Goal: Task Accomplishment & Management: Complete application form

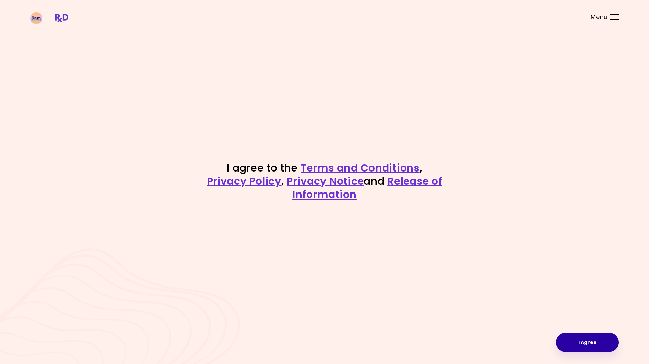
click at [586, 342] on button "I Agree" at bounding box center [587, 342] width 63 height 20
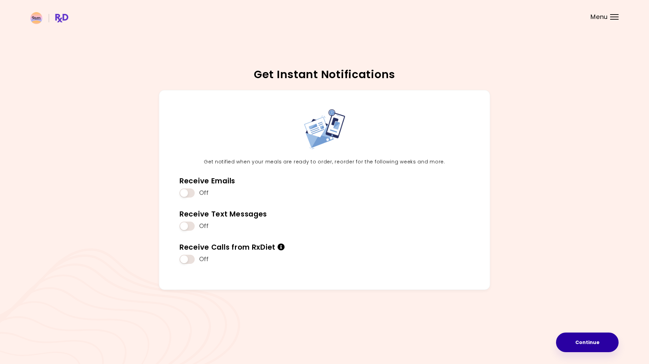
click at [579, 341] on button "Continue" at bounding box center [587, 342] width 63 height 20
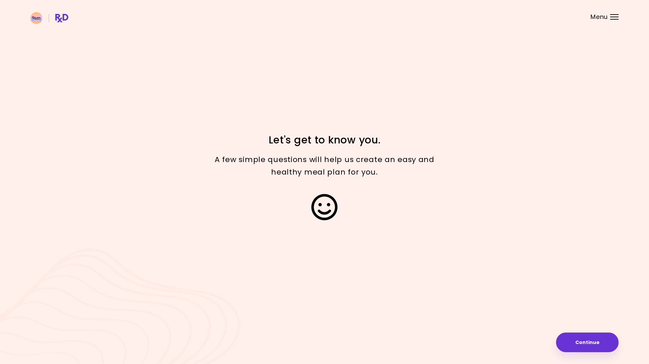
click at [579, 341] on button "Continue" at bounding box center [587, 342] width 63 height 20
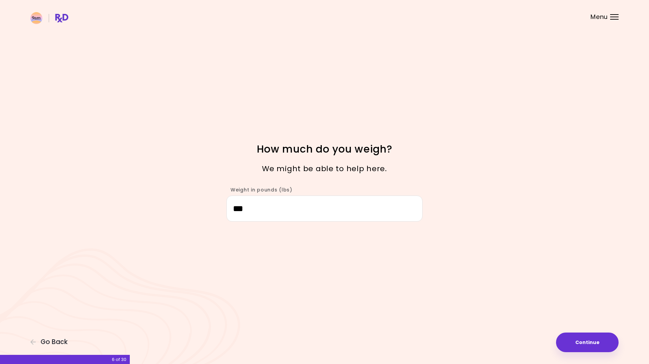
click at [579, 341] on button "Continue" at bounding box center [587, 342] width 63 height 20
select select "****"
click at [579, 341] on button "Continue" at bounding box center [587, 342] width 63 height 20
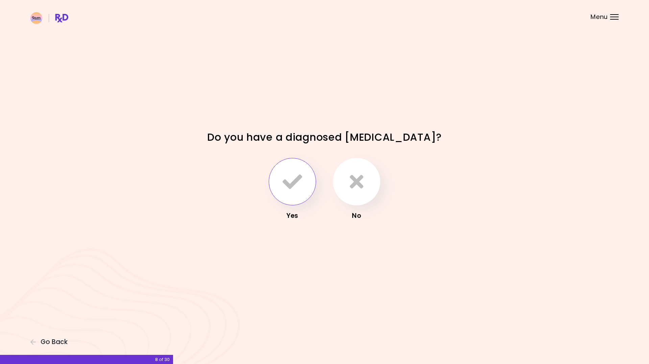
click at [296, 182] on icon "button" at bounding box center [293, 182] width 20 height 20
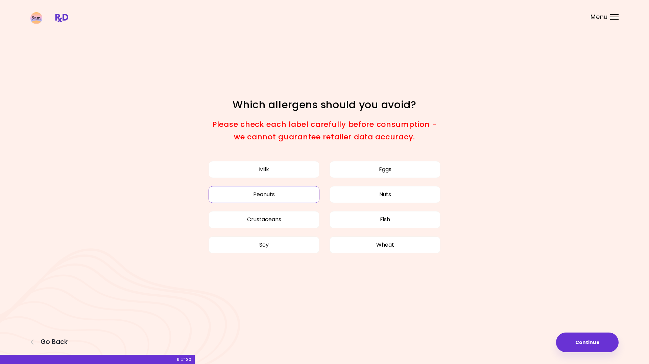
click at [282, 198] on button "Peanuts" at bounding box center [264, 194] width 111 height 17
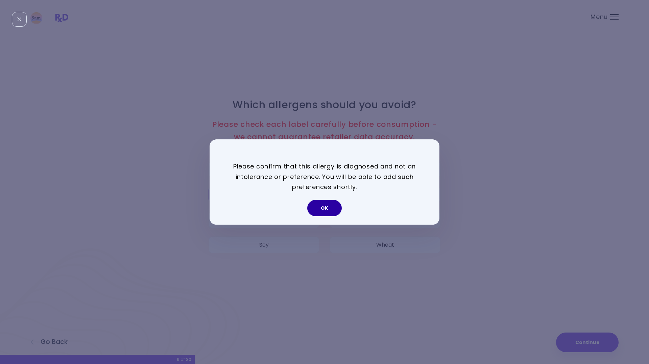
click at [332, 212] on button "OK" at bounding box center [324, 208] width 34 height 16
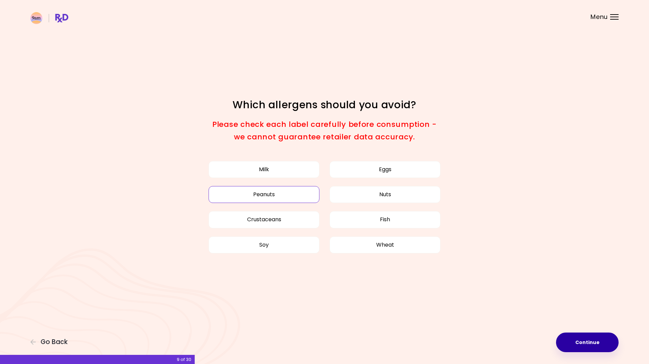
click at [589, 344] on button "Continue" at bounding box center [587, 342] width 63 height 20
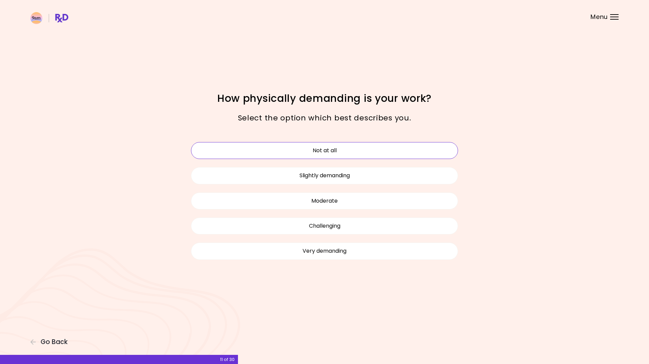
click at [359, 156] on button "Not at all" at bounding box center [324, 150] width 267 height 17
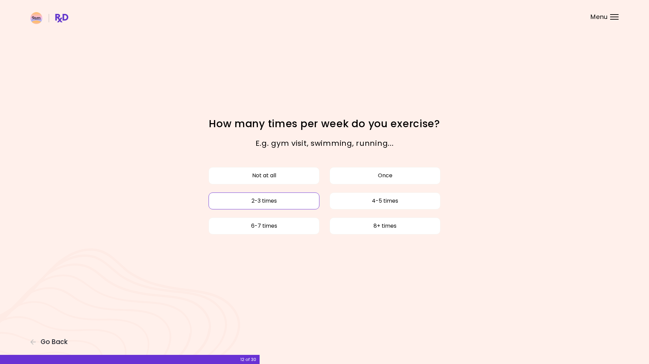
click at [281, 204] on button "2-3 times" at bounding box center [264, 200] width 111 height 17
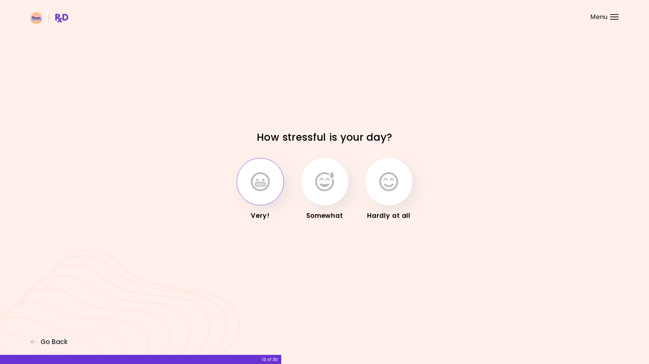
click at [270, 193] on button "button" at bounding box center [260, 181] width 47 height 47
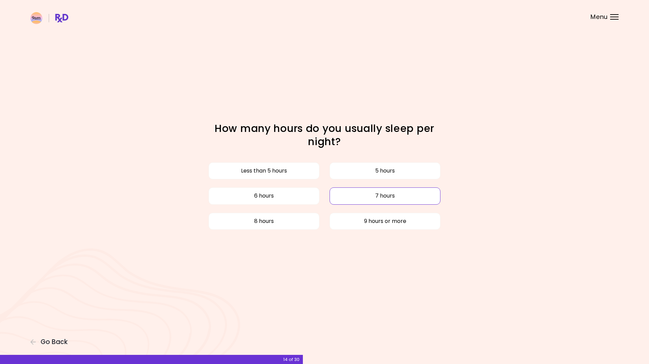
click at [357, 203] on button "7 hours" at bounding box center [385, 195] width 111 height 17
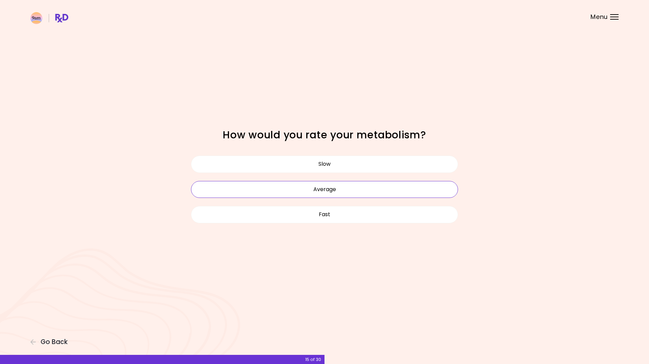
click at [330, 188] on button "Average" at bounding box center [324, 189] width 267 height 17
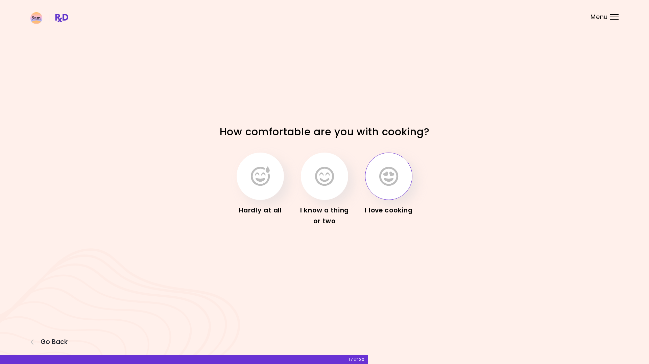
click at [377, 186] on button "button" at bounding box center [388, 176] width 47 height 47
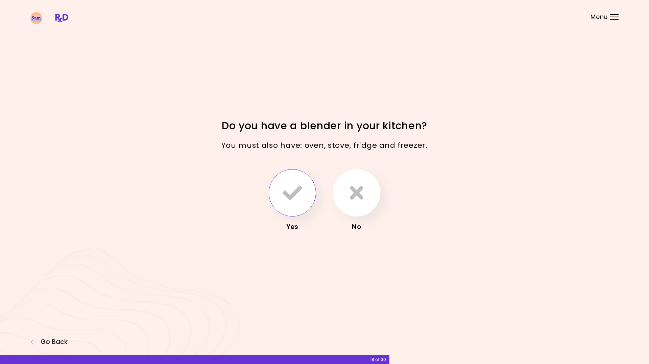
click at [286, 197] on icon "button" at bounding box center [293, 193] width 20 height 20
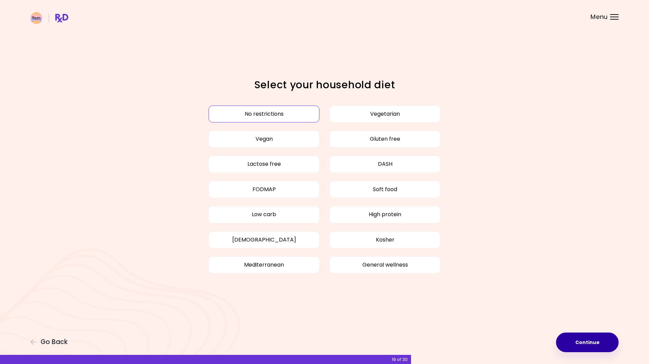
click at [587, 348] on button "Continue" at bounding box center [587, 342] width 63 height 20
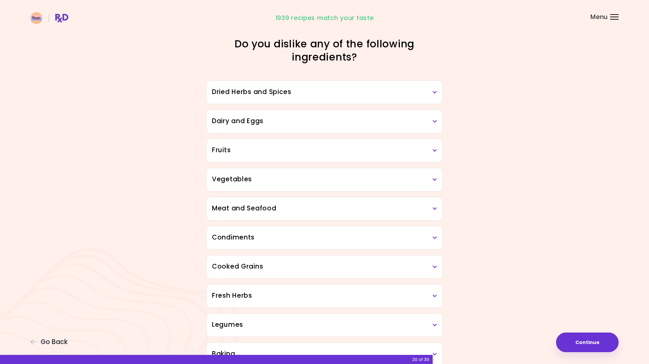
click at [346, 246] on div "Condiments" at bounding box center [325, 237] width 236 height 23
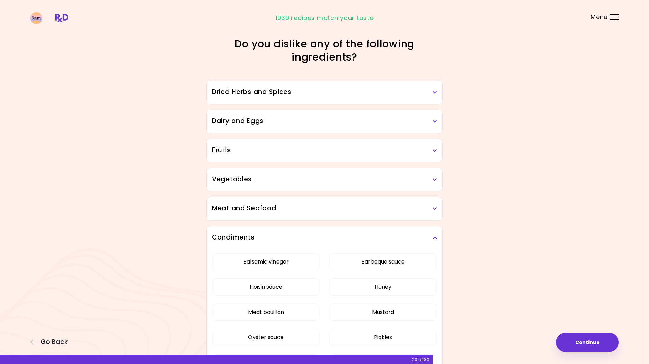
click at [346, 246] on div "Condiments" at bounding box center [325, 237] width 236 height 23
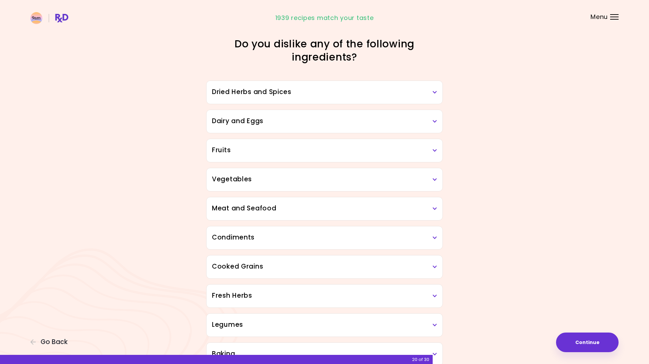
click at [309, 94] on h3 "Dried Herbs and Spices" at bounding box center [324, 92] width 225 height 10
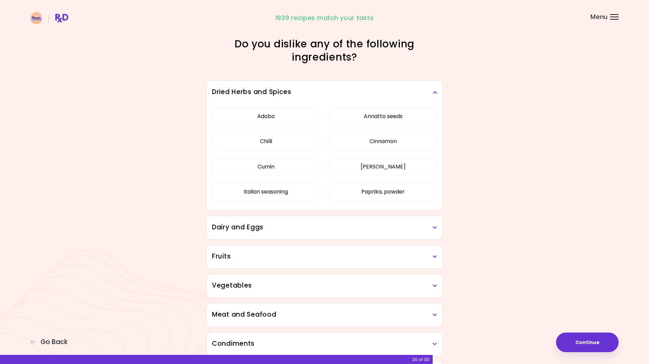
click at [309, 94] on h3 "Dried Herbs and Spices" at bounding box center [324, 92] width 225 height 10
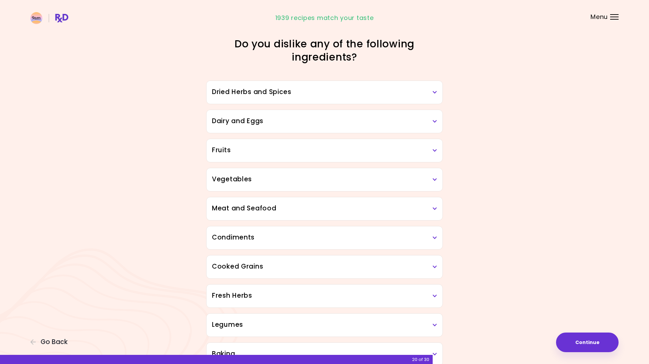
click at [305, 119] on h3 "Dairy and Eggs" at bounding box center [324, 121] width 225 height 10
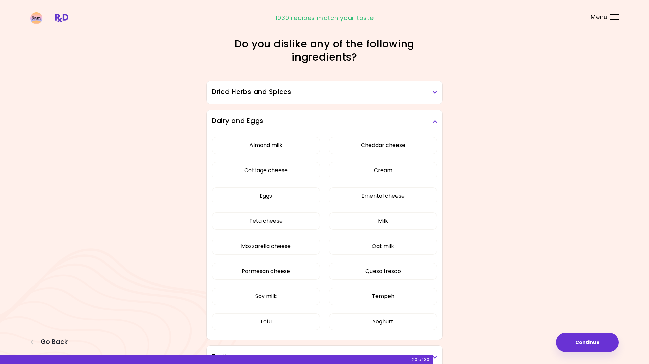
click at [309, 115] on div "Dairy and Eggs" at bounding box center [325, 121] width 236 height 23
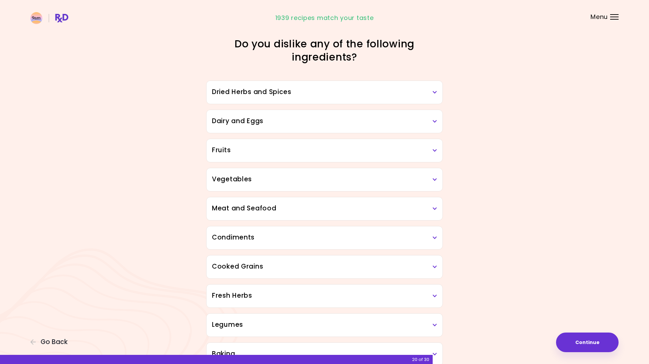
click at [306, 140] on div "Fruits" at bounding box center [325, 150] width 236 height 23
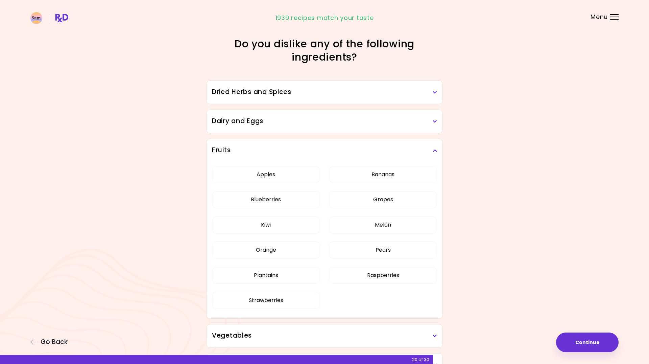
click at [306, 140] on div "Fruits" at bounding box center [325, 150] width 236 height 23
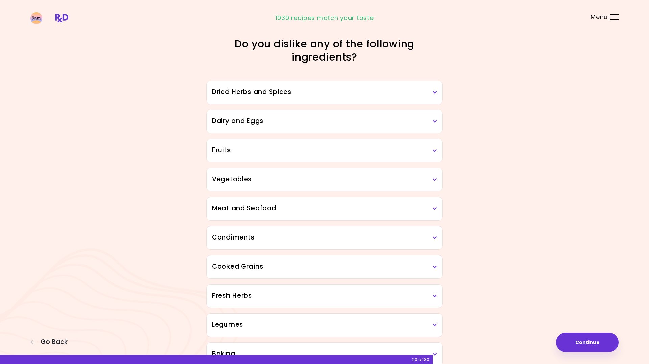
click at [300, 178] on h3 "Vegetables" at bounding box center [324, 180] width 225 height 10
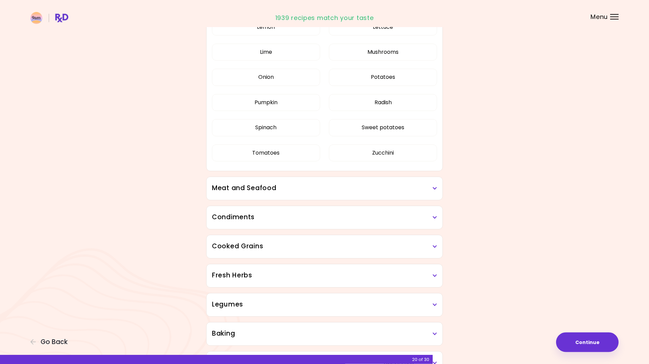
scroll to position [448, 0]
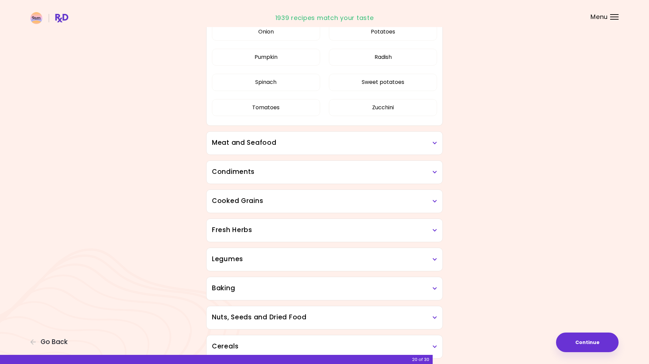
click at [303, 140] on h3 "Meat and Seafood" at bounding box center [324, 143] width 225 height 10
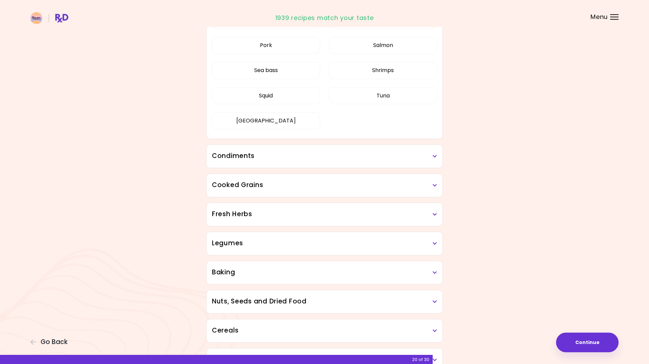
scroll to position [621, 0]
click at [304, 186] on h3 "Cooked Grains" at bounding box center [324, 185] width 225 height 10
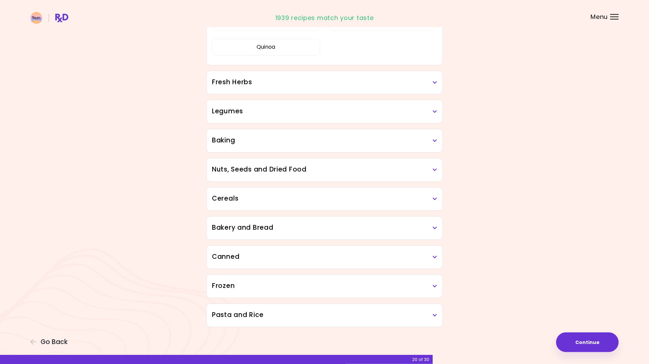
scroll to position [834, 0]
click at [292, 246] on div "Canned" at bounding box center [325, 256] width 236 height 23
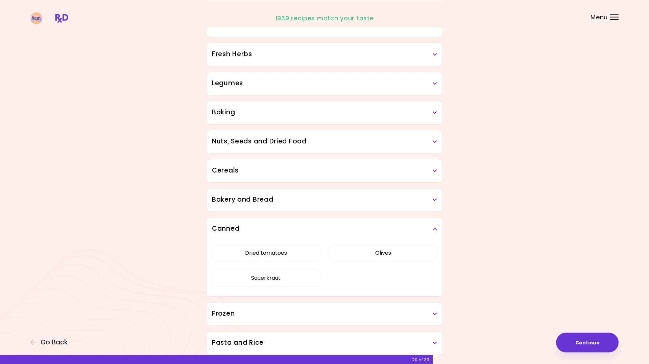
scroll to position [889, 0]
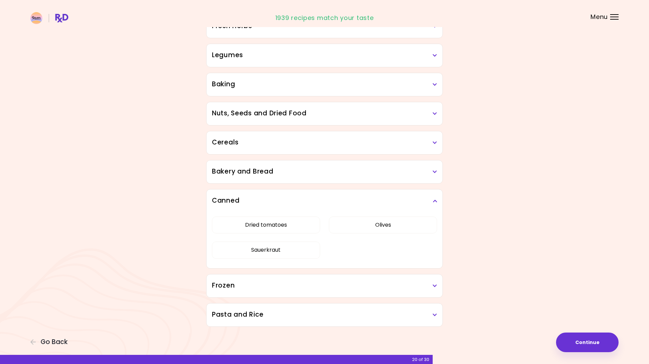
click at [309, 284] on h3 "Frozen" at bounding box center [324, 286] width 225 height 10
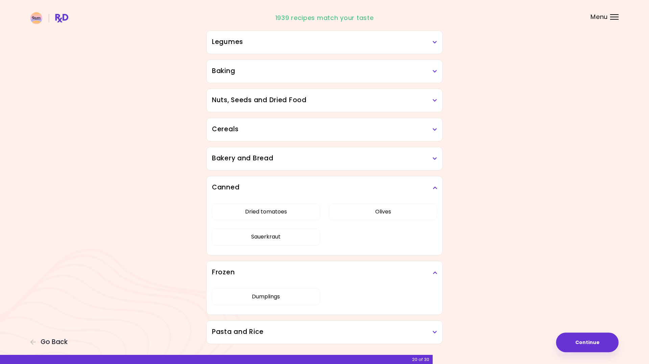
scroll to position [920, 0]
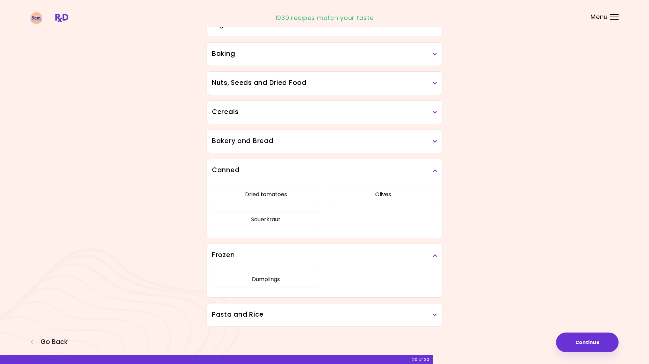
click at [311, 315] on h3 "Pasta and Rice" at bounding box center [324, 315] width 225 height 10
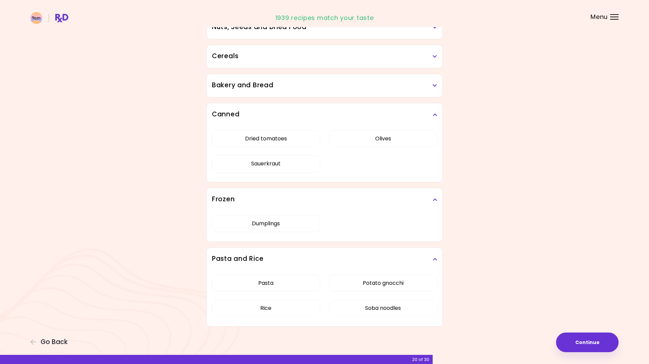
scroll to position [941, 0]
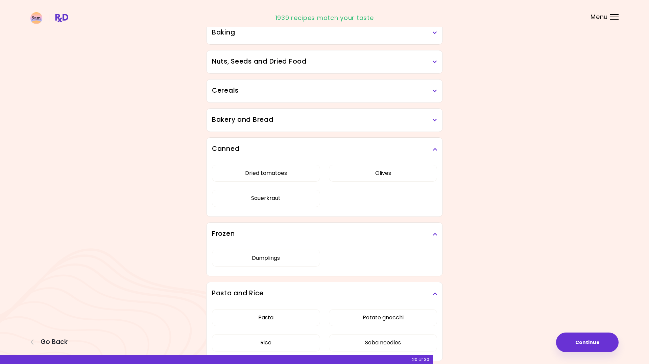
click at [272, 126] on div "Bakery and Bread" at bounding box center [325, 120] width 236 height 23
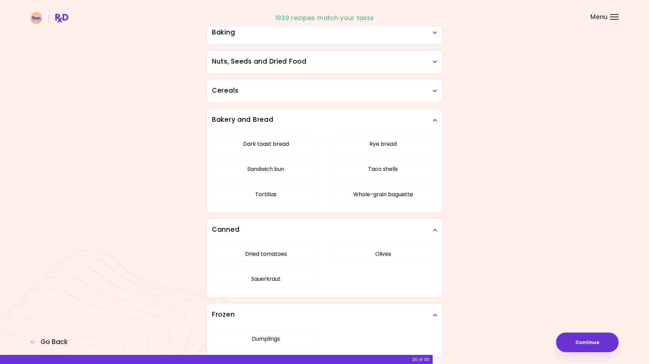
click at [271, 93] on h3 "Cereals" at bounding box center [324, 91] width 225 height 10
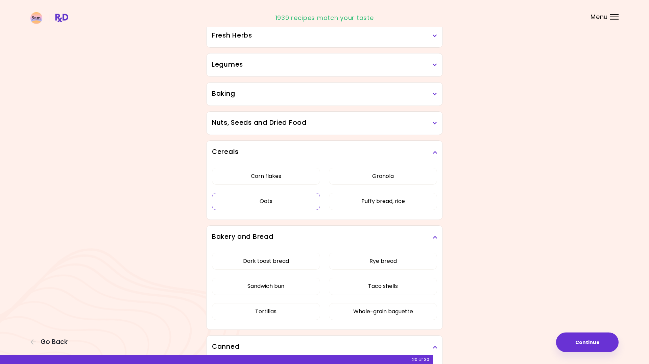
scroll to position [872, 0]
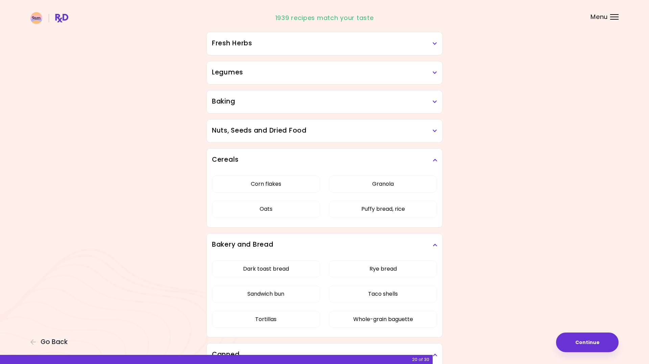
click at [254, 108] on div "Baking" at bounding box center [325, 101] width 236 height 23
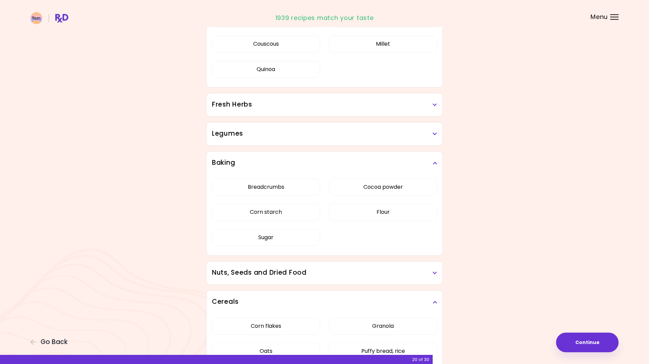
scroll to position [803, 0]
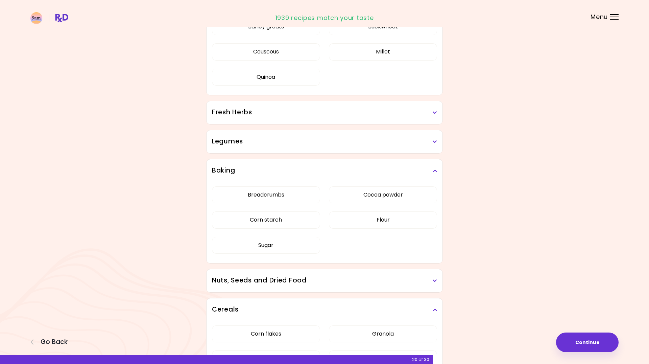
click at [258, 117] on div "Fresh Herbs" at bounding box center [325, 112] width 236 height 23
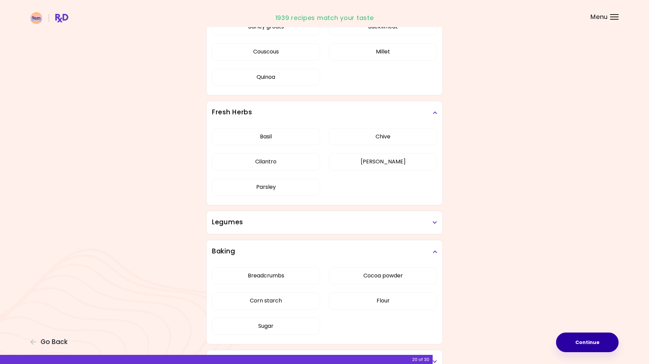
click at [587, 338] on button "Continue" at bounding box center [587, 342] width 63 height 20
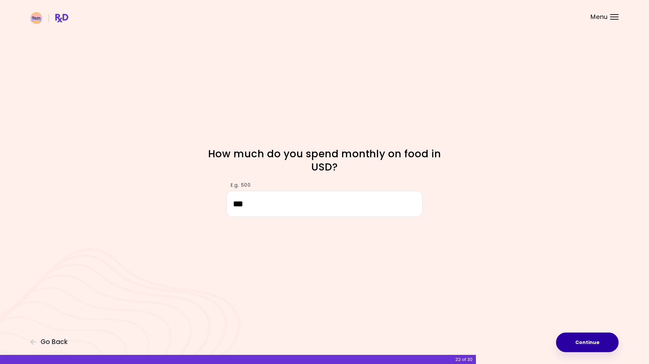
type input "***"
click at [597, 342] on button "Continue" at bounding box center [587, 342] width 63 height 20
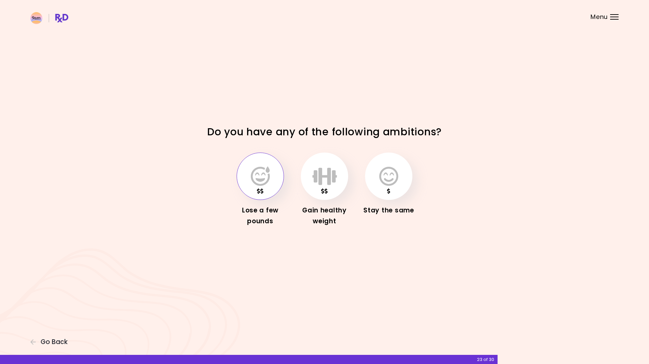
click at [277, 186] on button "button" at bounding box center [260, 176] width 47 height 47
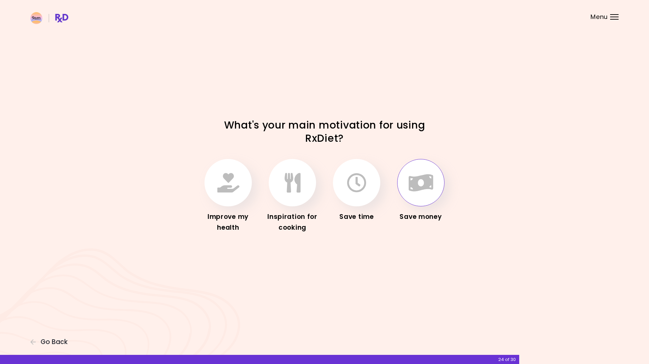
click at [432, 195] on button "button" at bounding box center [420, 182] width 47 height 47
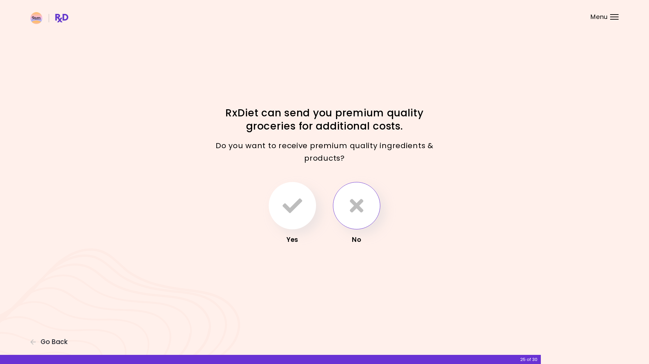
click at [356, 205] on icon "button" at bounding box center [357, 206] width 14 height 20
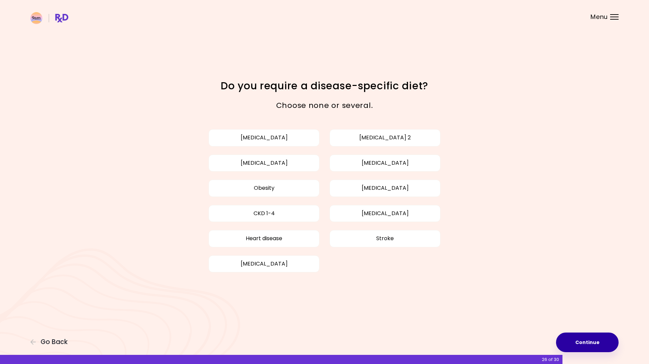
click at [589, 342] on button "Continue" at bounding box center [587, 342] width 63 height 20
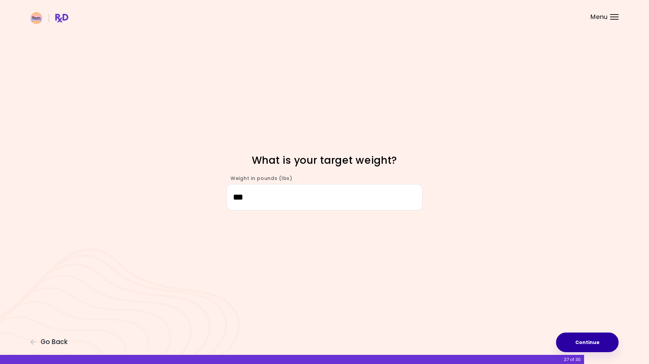
type input "***"
click at [602, 346] on button "Continue" at bounding box center [587, 342] width 63 height 20
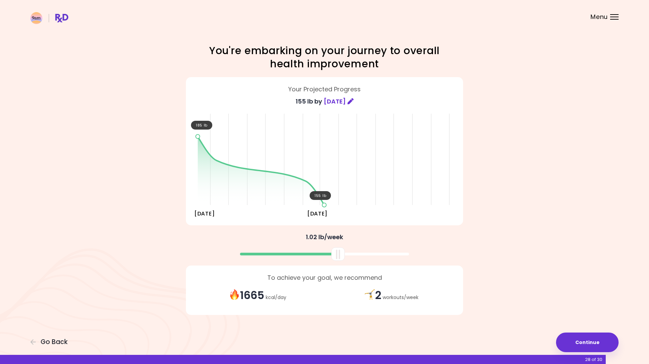
click at [338, 253] on div at bounding box center [324, 254] width 169 height 3
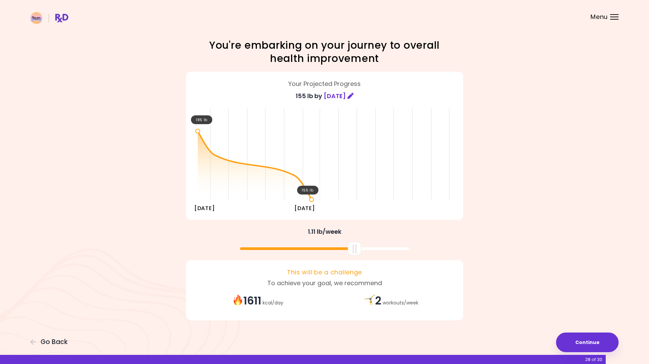
click at [374, 297] on div "2 workouts / week" at bounding box center [392, 301] width 134 height 15
click at [570, 338] on button "Continue" at bounding box center [587, 342] width 63 height 20
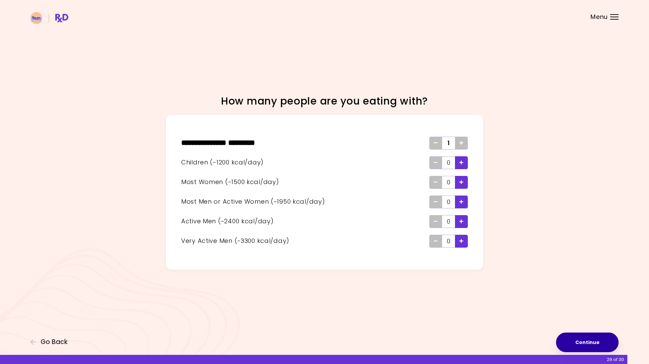
click at [568, 336] on button "Continue" at bounding box center [587, 342] width 63 height 20
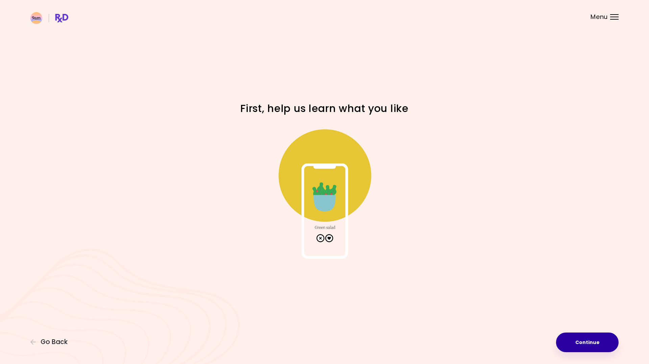
click at [568, 336] on button "Continue" at bounding box center [587, 342] width 63 height 20
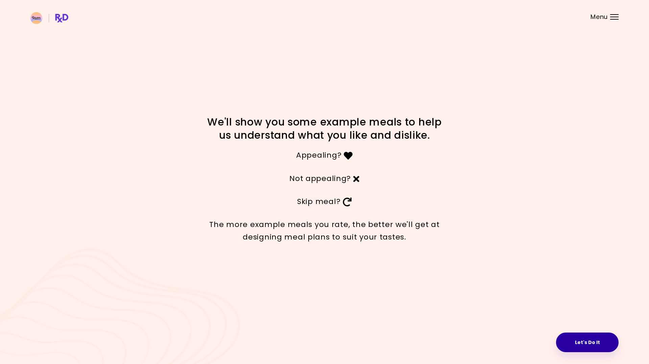
click at [601, 344] on button "Let's Do It" at bounding box center [587, 342] width 63 height 20
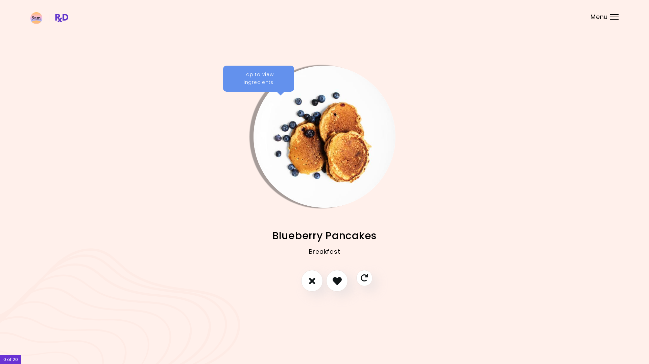
click at [239, 76] on div "Tap to view ingredients" at bounding box center [258, 79] width 71 height 26
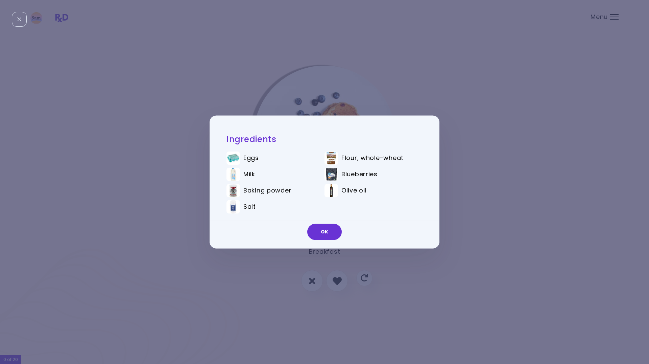
click at [239, 76] on div "Ingredients Eggs Flour, whole-wheat Milk Blueberries Baking powder Olive oil Sa…" at bounding box center [324, 182] width 649 height 364
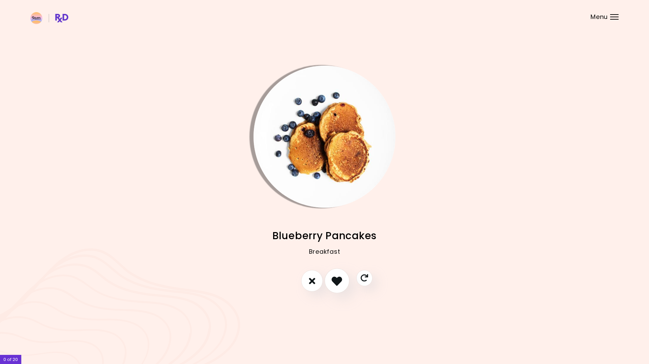
click at [337, 279] on icon "I like this recipe" at bounding box center [337, 281] width 10 height 10
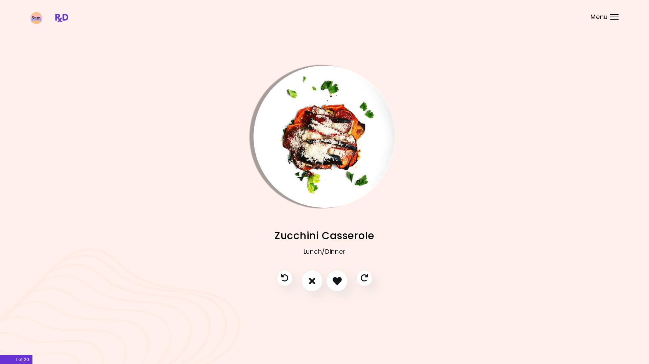
click at [295, 135] on img "Info - Zucchini Casserole" at bounding box center [325, 137] width 142 height 142
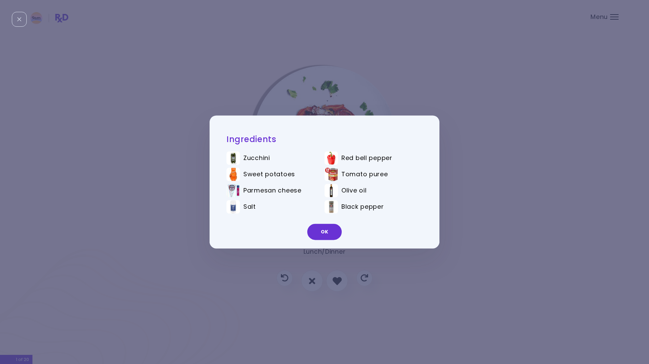
click at [270, 77] on div "Ingredients Zucchini Red bell pepper Sweet potatoes Tomato puree Parmesan chees…" at bounding box center [324, 182] width 649 height 364
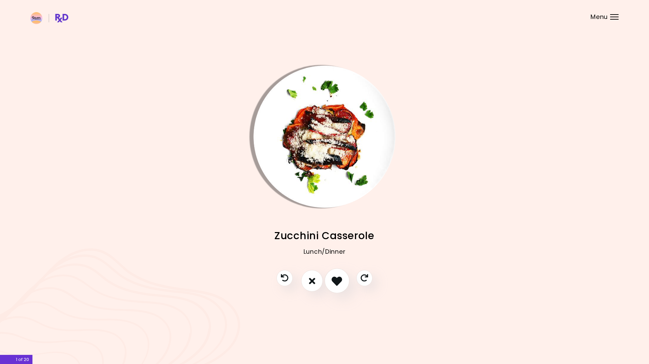
click at [339, 286] on button "I like this recipe" at bounding box center [337, 281] width 25 height 25
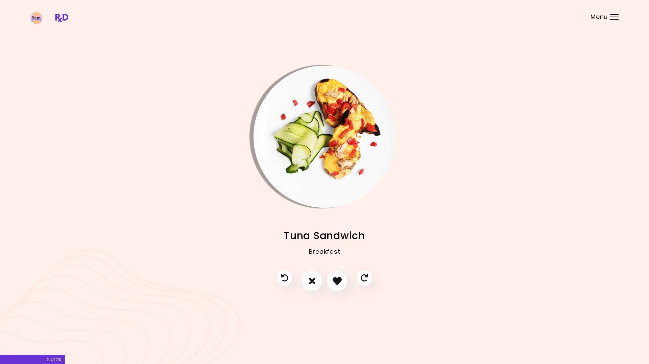
click at [314, 103] on img "Info - Tuna Sandwich" at bounding box center [325, 137] width 142 height 142
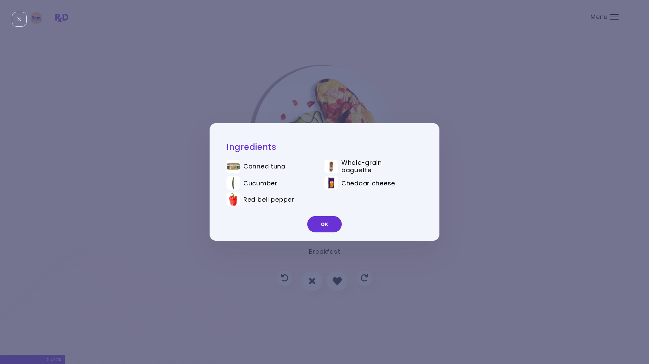
click at [314, 103] on div "Ingredients Canned tuna Whole-grain baguette Cucumber Cheddar cheese Red bell p…" at bounding box center [324, 182] width 649 height 364
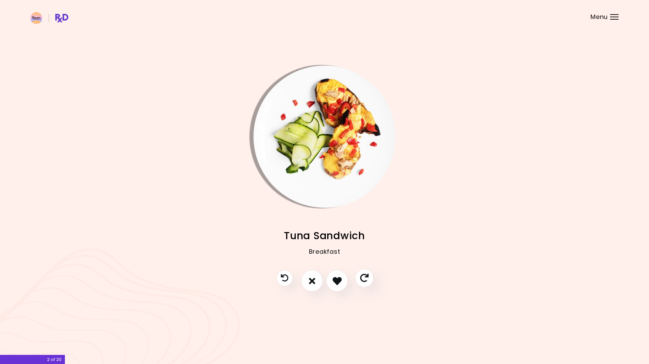
click at [362, 278] on icon "Skip" at bounding box center [364, 278] width 8 height 8
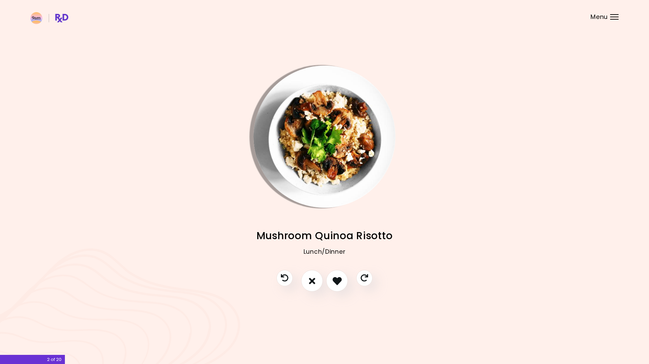
click at [333, 166] on img "Info - Mushroom Quinoa Risotto" at bounding box center [325, 137] width 142 height 142
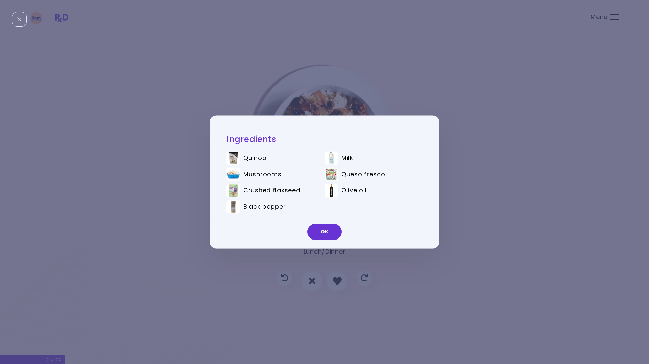
click at [302, 89] on div "Ingredients Quinoa Milk Mushrooms Queso fresco Crushed flaxseed Olive oil Black…" at bounding box center [324, 182] width 649 height 364
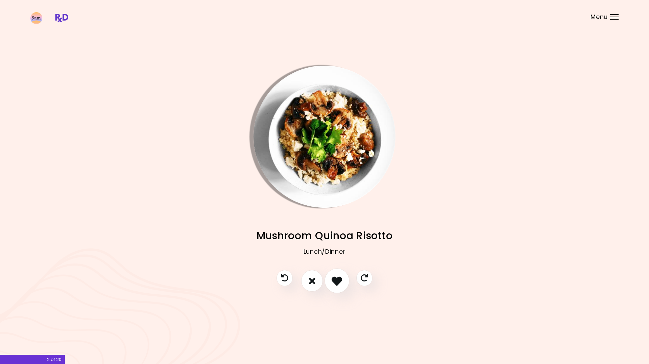
click at [338, 282] on icon "I like this recipe" at bounding box center [337, 281] width 10 height 10
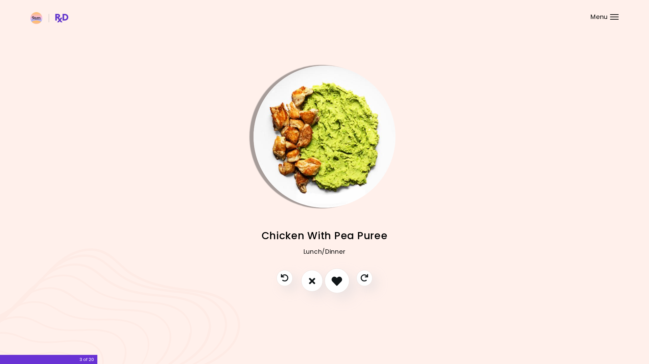
click at [337, 280] on icon "I like this recipe" at bounding box center [337, 281] width 10 height 10
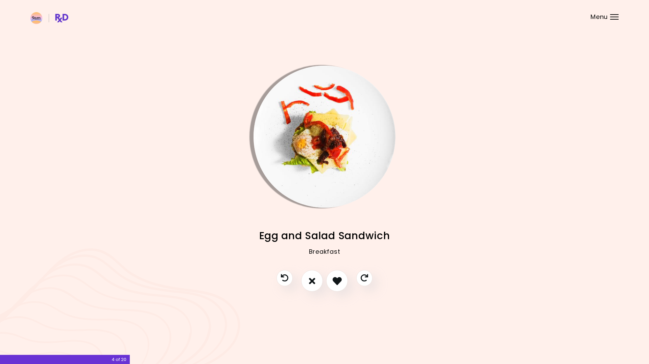
click at [319, 164] on img "Info - Egg and Salad Sandwich" at bounding box center [325, 137] width 142 height 142
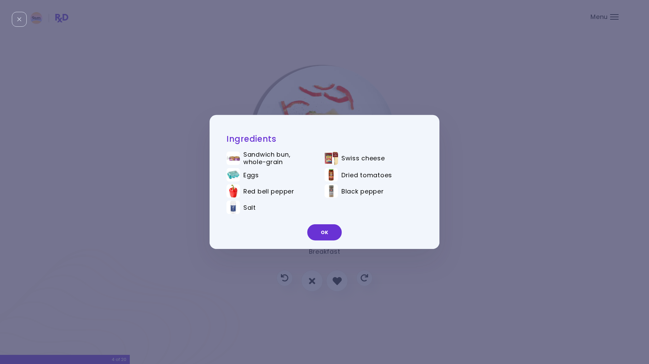
click at [314, 94] on div "Ingredients Sandwich bun, whole-grain Swiss cheese Eggs Dried tomatoes Red bell…" at bounding box center [324, 182] width 649 height 364
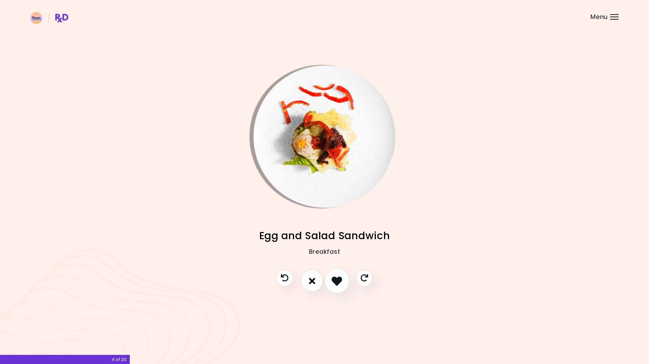
click at [338, 285] on icon "I like this recipe" at bounding box center [337, 281] width 10 height 10
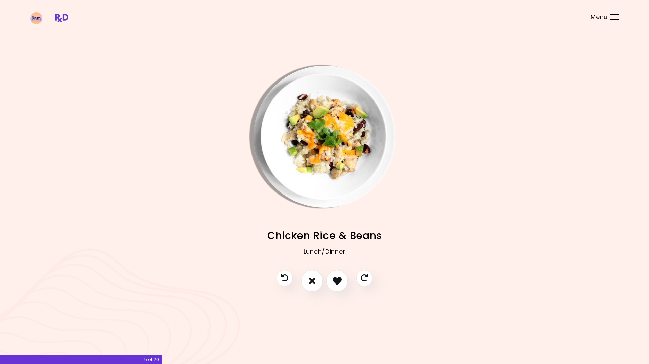
click at [321, 145] on img "Info - Chicken Rice & Beans" at bounding box center [325, 137] width 142 height 142
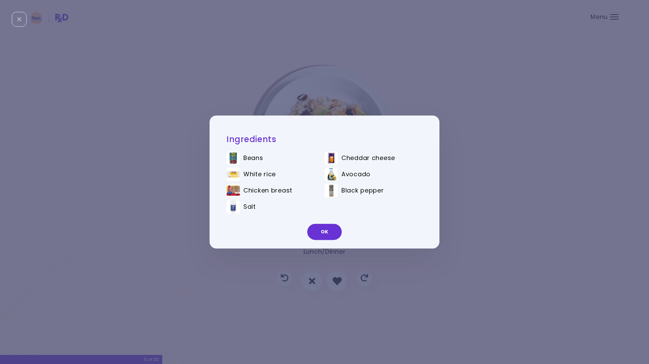
click at [321, 145] on div "Ingredients Beans Cheddar cheese White rice Avocado Chicken breast Black pepper…" at bounding box center [325, 182] width 196 height 97
click at [328, 218] on ul "Beans Cheddar cheese White rice Avocado Chicken breast Black pepper Salt" at bounding box center [325, 183] width 196 height 75
click at [330, 232] on button "OK" at bounding box center [324, 232] width 34 height 16
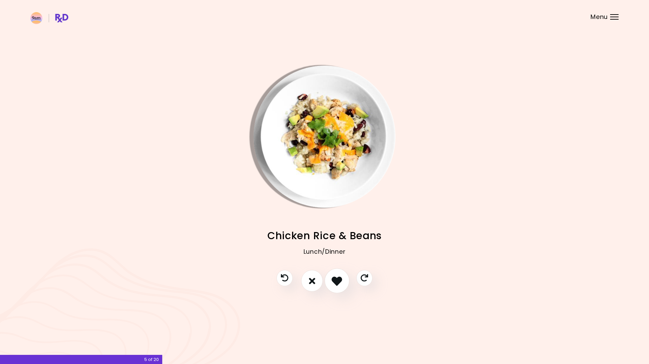
click at [342, 278] on icon "I like this recipe" at bounding box center [337, 281] width 10 height 10
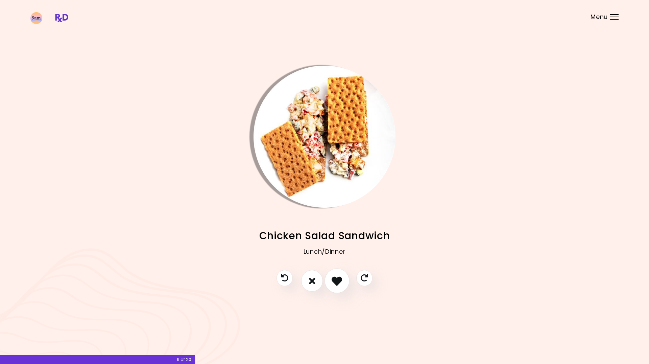
click at [342, 278] on icon "I like this recipe" at bounding box center [337, 281] width 10 height 10
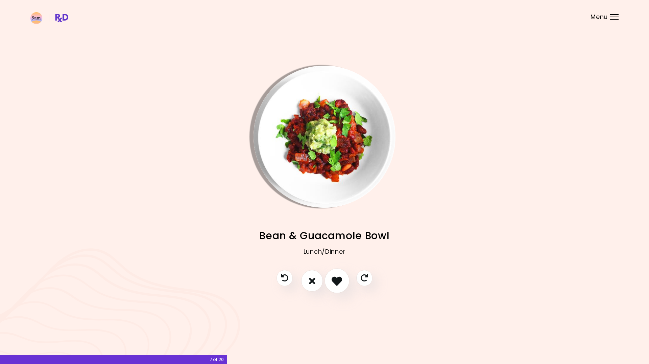
click at [342, 278] on icon "I like this recipe" at bounding box center [337, 281] width 10 height 10
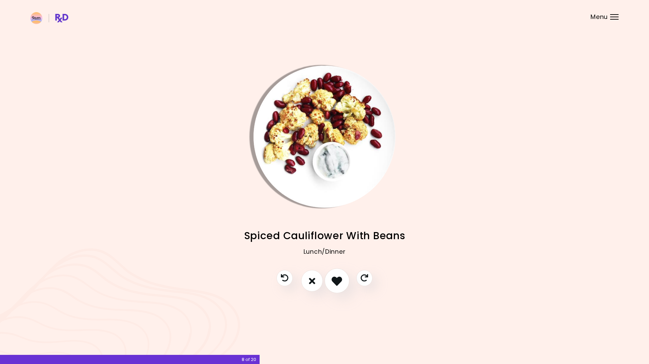
click at [342, 278] on icon "I like this recipe" at bounding box center [337, 281] width 10 height 10
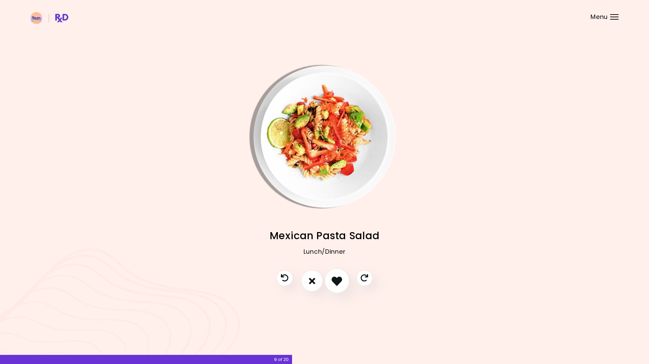
click at [342, 278] on icon "I like this recipe" at bounding box center [337, 281] width 10 height 10
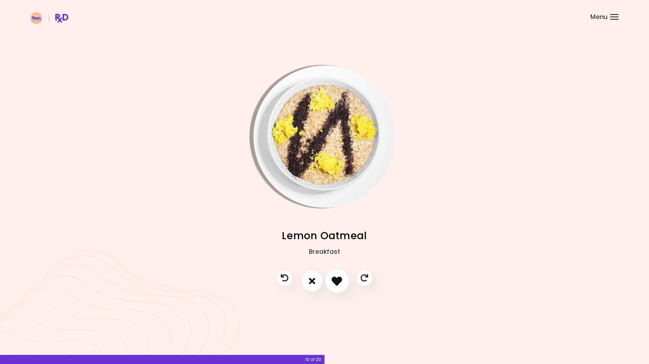
click at [342, 278] on icon "I like this recipe" at bounding box center [337, 281] width 10 height 10
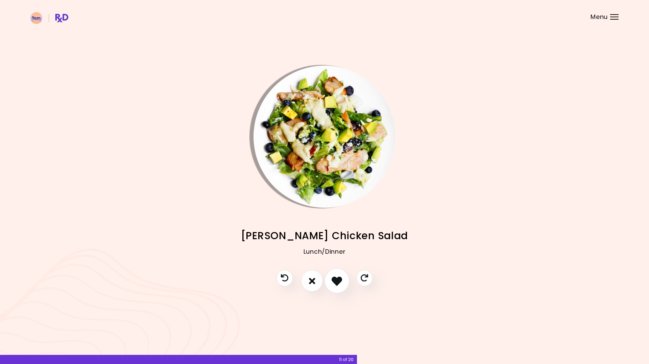
click at [342, 278] on icon "I like this recipe" at bounding box center [337, 281] width 10 height 10
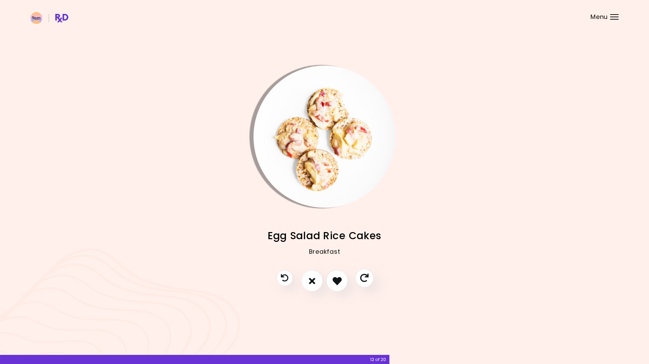
click at [371, 280] on button "Skip" at bounding box center [364, 278] width 19 height 19
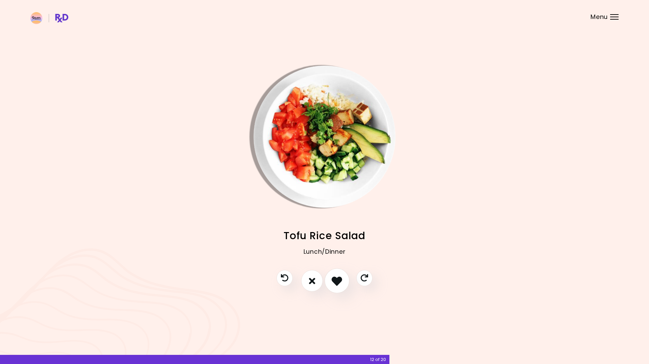
click at [339, 279] on icon "I like this recipe" at bounding box center [337, 281] width 10 height 10
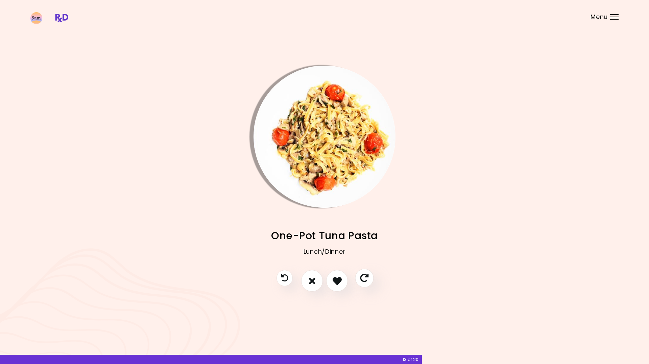
click at [361, 280] on icon "Skip" at bounding box center [364, 278] width 8 height 8
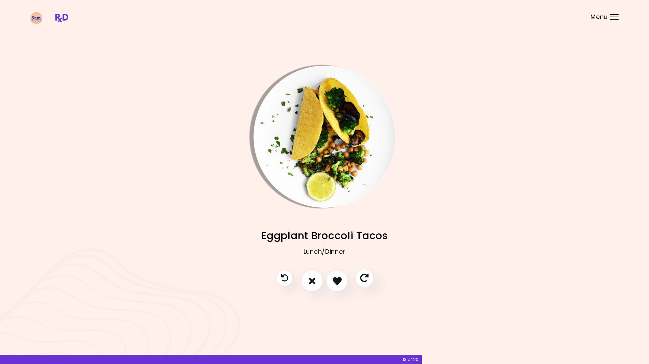
click at [361, 280] on icon "Skip" at bounding box center [364, 278] width 8 height 8
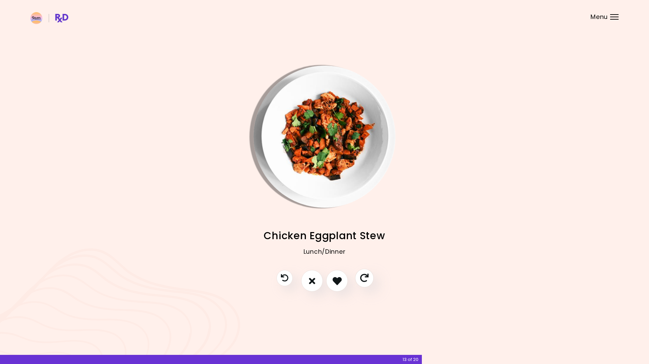
click at [361, 280] on icon "Skip" at bounding box center [364, 278] width 8 height 8
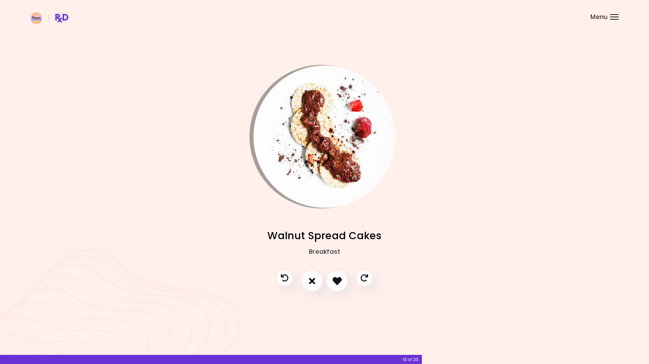
click at [332, 161] on img "Info - Walnut Spread Cakes" at bounding box center [325, 137] width 142 height 142
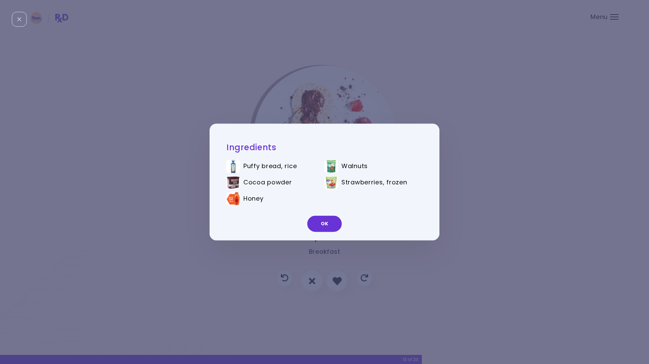
click at [324, 95] on div "Ingredients Puffy bread, rice Walnuts Cocoa powder Strawberries, frozen Honey OK" at bounding box center [324, 182] width 649 height 364
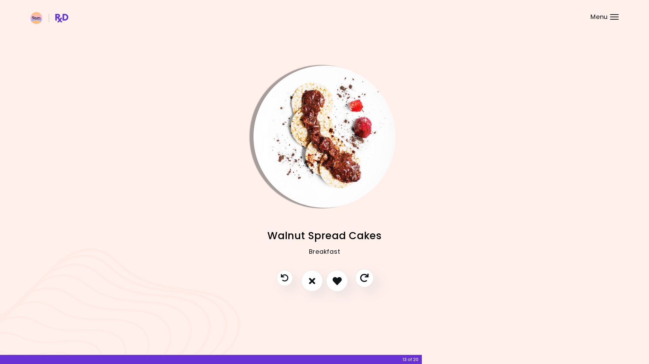
click at [365, 276] on icon "Skip" at bounding box center [364, 278] width 8 height 8
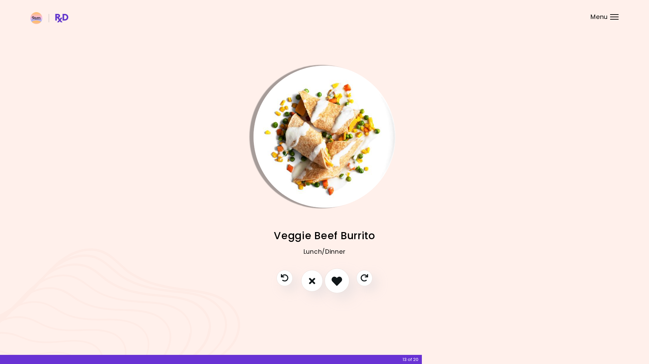
click at [342, 278] on icon "I like this recipe" at bounding box center [337, 281] width 10 height 10
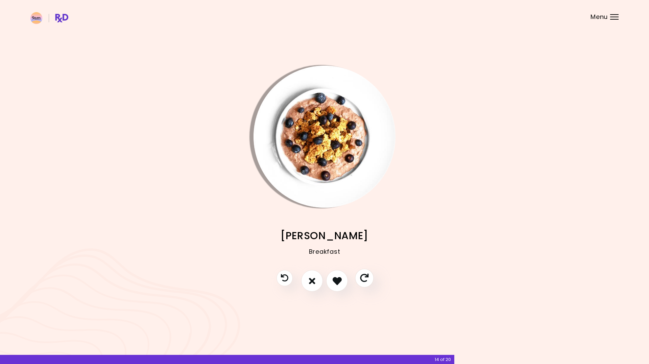
click at [368, 279] on icon "Skip" at bounding box center [364, 278] width 8 height 8
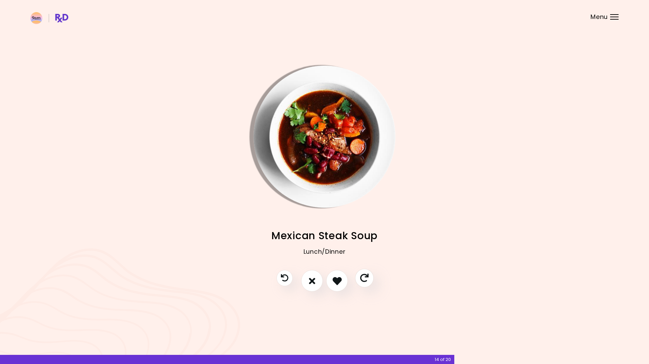
click at [368, 279] on icon "Skip" at bounding box center [364, 278] width 8 height 8
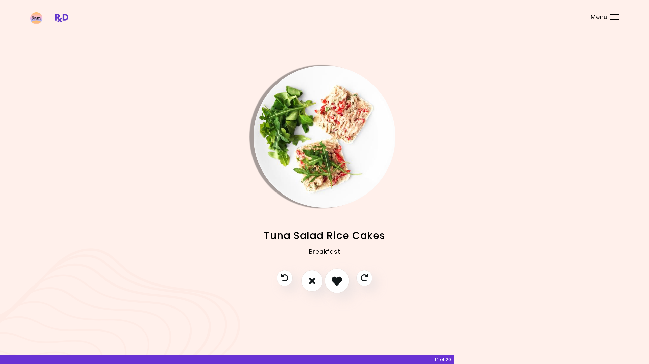
drag, startPoint x: 368, startPoint y: 279, endPoint x: 330, endPoint y: 278, distance: 37.2
click at [330, 278] on div at bounding box center [325, 284] width 110 height 28
click at [330, 277] on button "I like this recipe" at bounding box center [337, 281] width 25 height 25
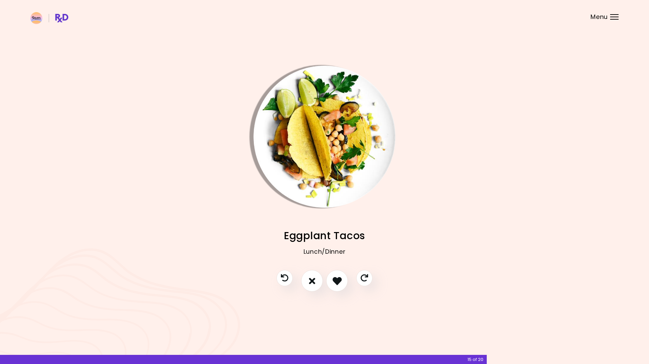
click at [317, 155] on img "Info - Eggplant Tacos" at bounding box center [325, 137] width 142 height 142
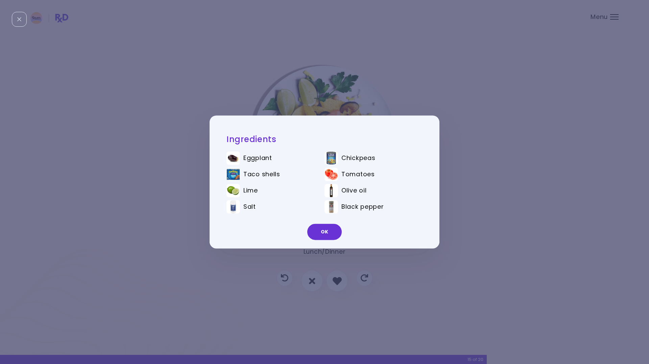
click at [308, 85] on div "Ingredients Eggplant Chickpeas Taco shells Tomatoes Lime Olive oil Salt Black p…" at bounding box center [324, 182] width 649 height 364
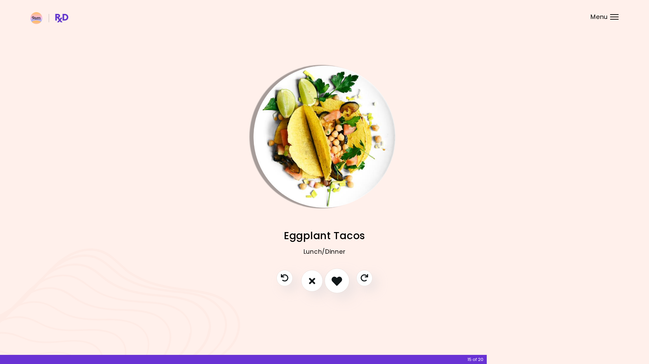
click at [340, 279] on icon "I like this recipe" at bounding box center [337, 281] width 10 height 10
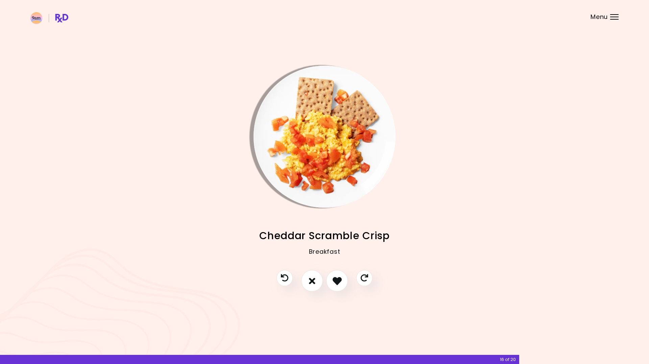
click at [317, 162] on img "Info - Cheddar Scramble Crisp" at bounding box center [325, 137] width 142 height 142
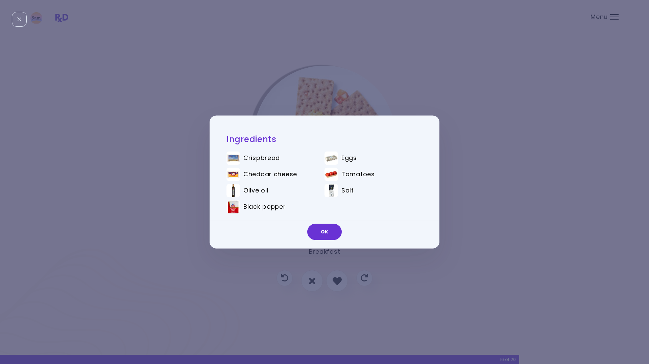
click at [319, 94] on div "Ingredients Crispbread Eggs Cheddar cheese Tomatoes Olive oil Salt Black pepper…" at bounding box center [324, 182] width 649 height 364
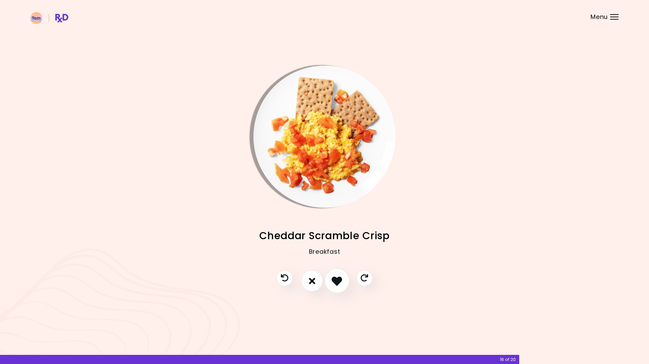
click at [338, 280] on icon "I like this recipe" at bounding box center [337, 281] width 10 height 10
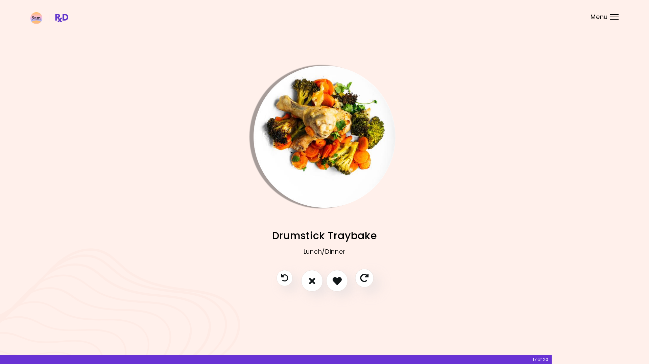
click at [367, 279] on icon "Skip" at bounding box center [364, 278] width 8 height 8
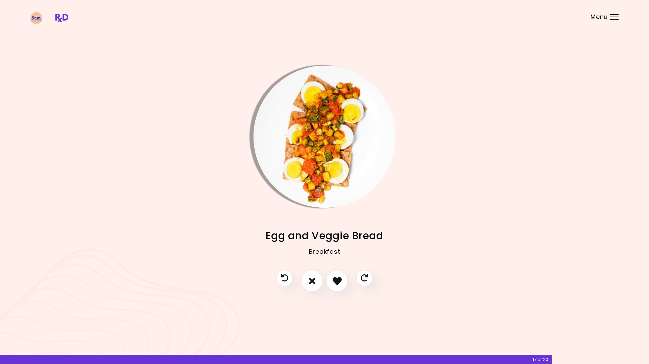
click at [312, 171] on img "Info - Egg and Veggie Bread" at bounding box center [325, 137] width 142 height 142
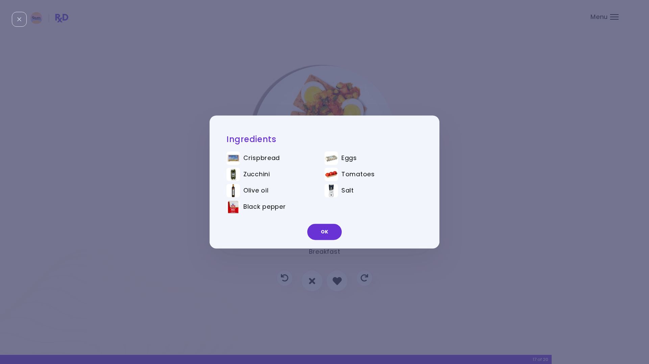
click at [331, 91] on div "Ingredients Crispbread Eggs Zucchini Tomatoes Olive oil Salt Black pepper OK" at bounding box center [324, 182] width 649 height 364
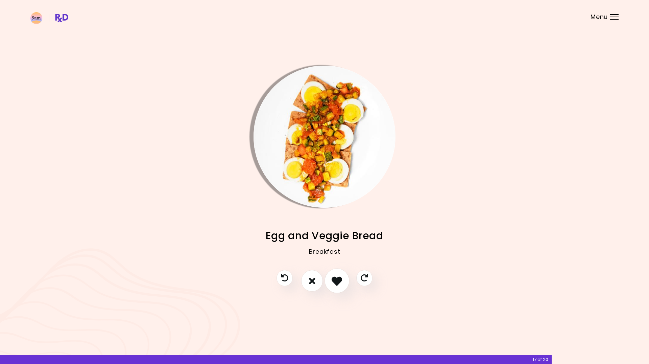
click at [339, 287] on button "I like this recipe" at bounding box center [337, 281] width 25 height 25
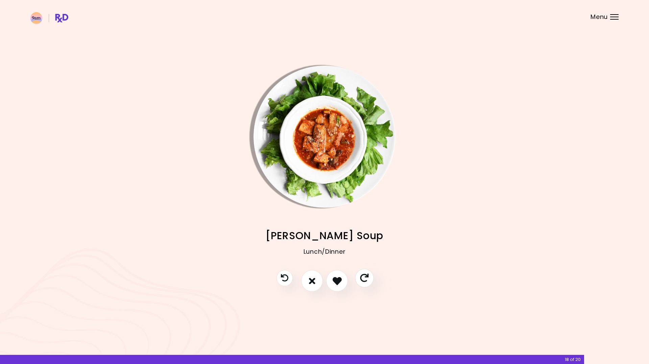
click at [362, 280] on icon "Skip" at bounding box center [364, 278] width 8 height 8
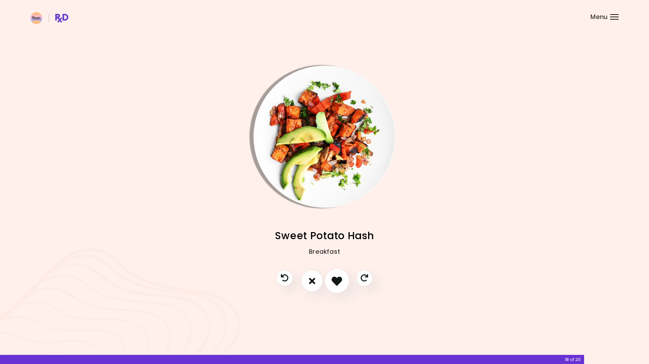
click at [342, 280] on icon "I like this recipe" at bounding box center [337, 281] width 10 height 10
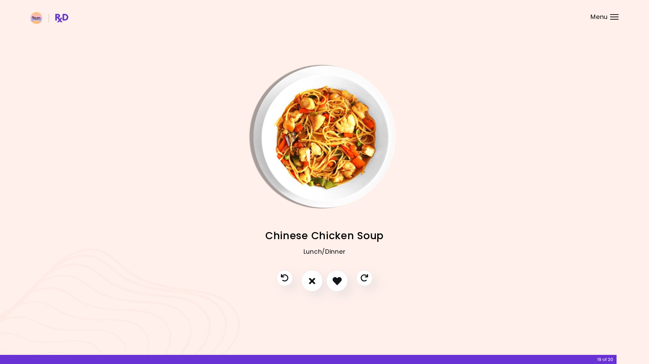
click at [309, 131] on img "Info - Chinese Chicken Soup" at bounding box center [325, 137] width 142 height 142
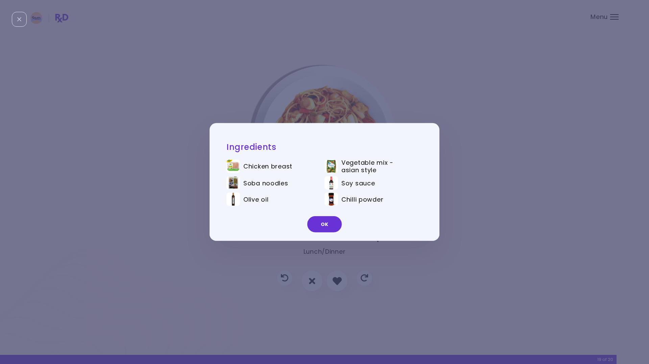
click at [313, 98] on div "Ingredients Chicken breast Vegetable mix - asian style Soba noodles Soy sauce O…" at bounding box center [324, 182] width 649 height 364
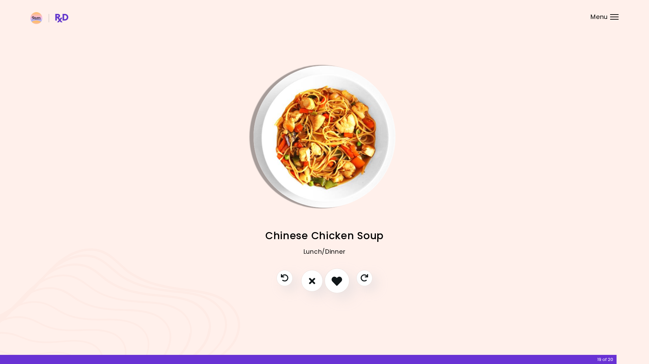
click at [342, 286] on button "I like this recipe" at bounding box center [337, 281] width 25 height 25
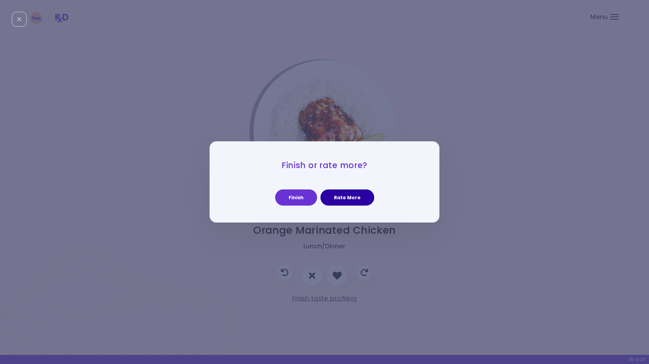
click at [341, 196] on button "Rate More" at bounding box center [348, 197] width 54 height 16
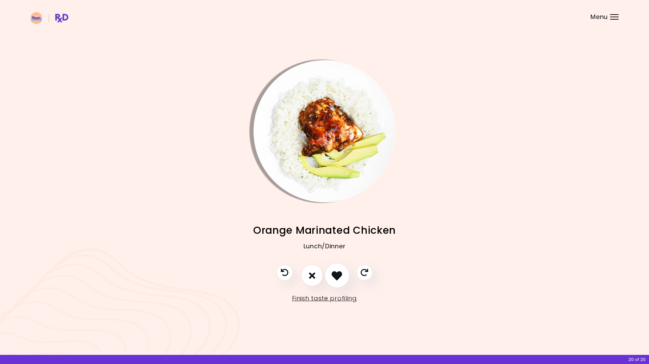
click at [339, 277] on icon "I like this recipe" at bounding box center [337, 275] width 10 height 10
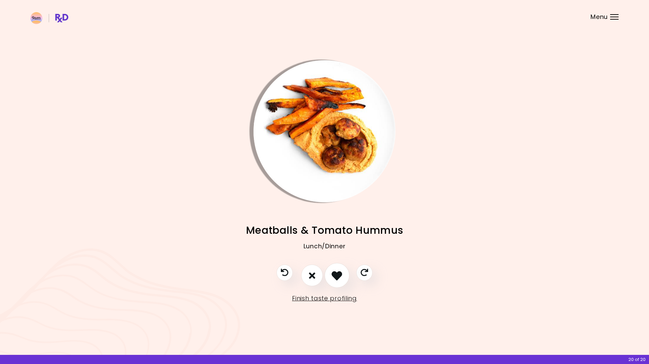
click at [339, 277] on icon "I like this recipe" at bounding box center [337, 275] width 10 height 10
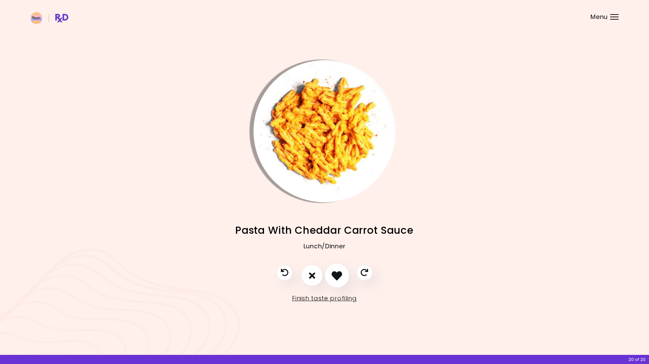
click at [339, 277] on icon "I like this recipe" at bounding box center [337, 275] width 10 height 10
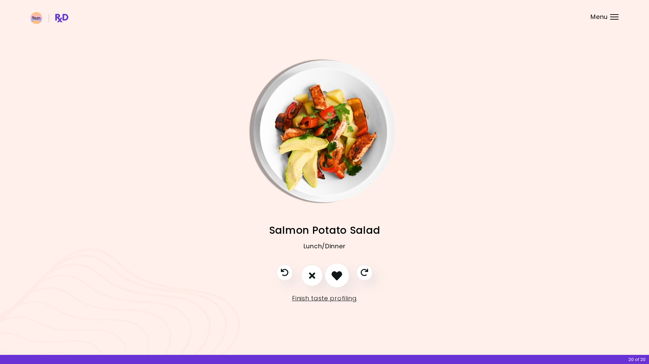
click at [339, 277] on icon "I like this recipe" at bounding box center [337, 275] width 10 height 10
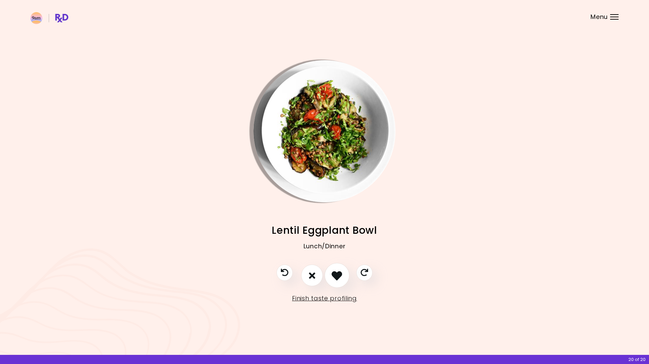
click at [339, 277] on icon "I like this recipe" at bounding box center [337, 275] width 10 height 10
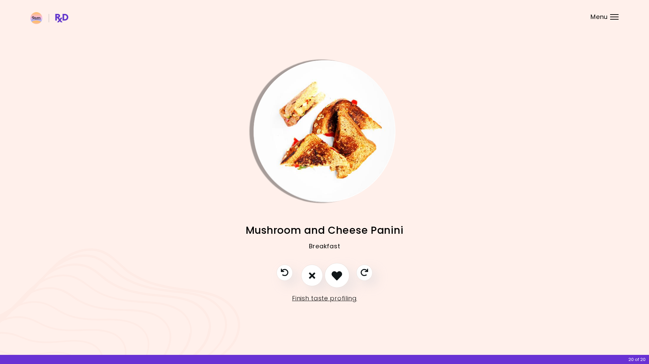
click at [339, 277] on icon "I like this recipe" at bounding box center [337, 275] width 10 height 10
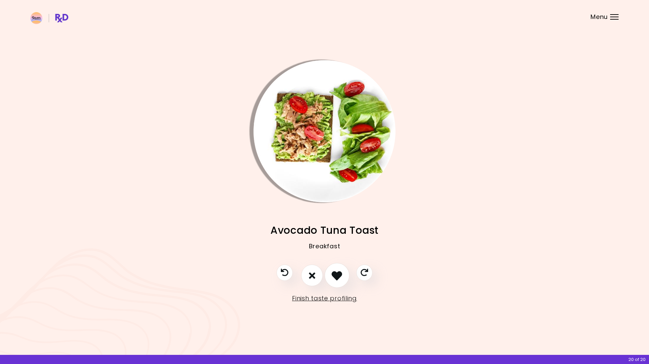
click at [339, 277] on icon "I like this recipe" at bounding box center [337, 275] width 10 height 10
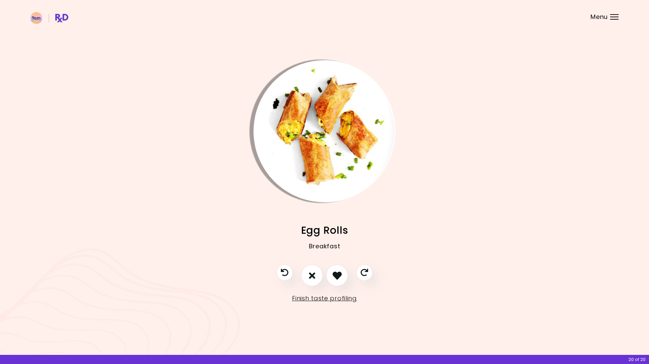
click at [319, 153] on img "Info - Egg Rolls" at bounding box center [325, 131] width 142 height 142
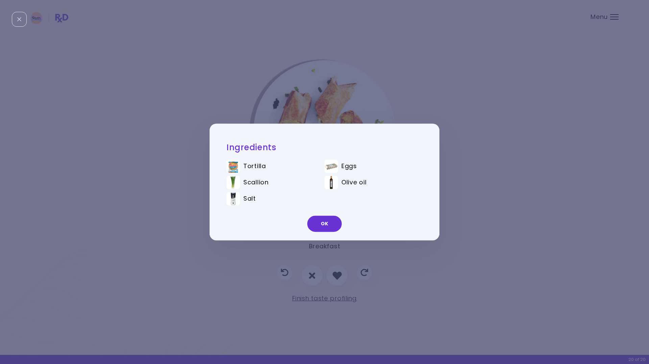
click at [333, 106] on div "Ingredients Tortilla Eggs Scallion Olive oil Salt OK" at bounding box center [324, 182] width 649 height 364
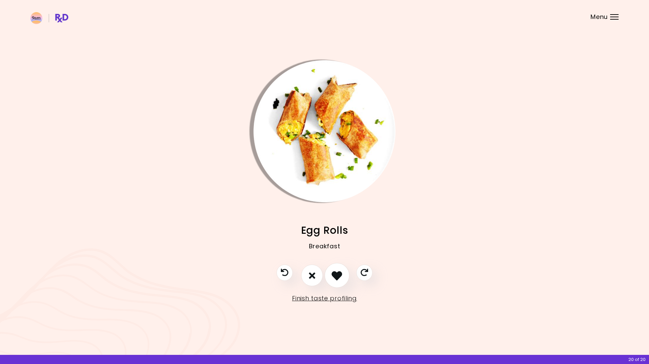
click at [341, 271] on icon "I like this recipe" at bounding box center [337, 275] width 10 height 10
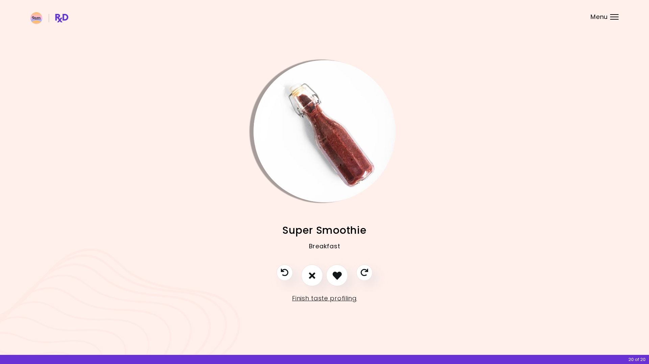
click at [331, 169] on img "Info - Super Smoothie" at bounding box center [325, 131] width 142 height 142
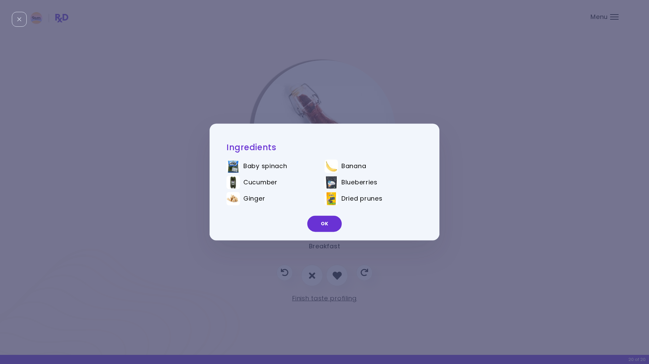
click at [321, 110] on div "Ingredients Baby spinach Banana Cucumber Blueberries Ginger Dried prunes OK" at bounding box center [324, 182] width 649 height 364
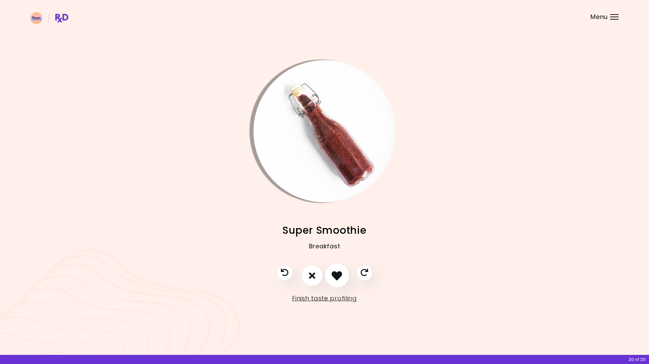
click at [334, 283] on button "I like this recipe" at bounding box center [337, 275] width 25 height 25
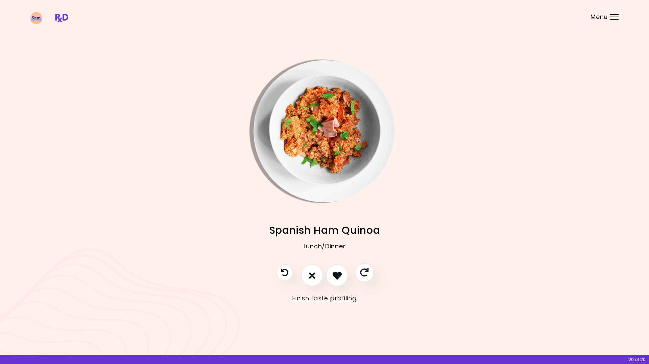
click at [367, 277] on icon "Skip" at bounding box center [364, 273] width 8 height 8
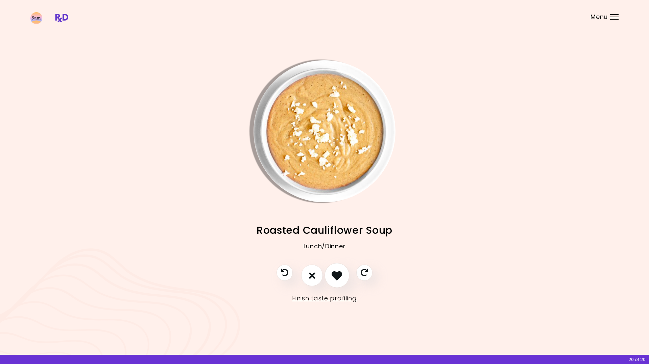
click at [337, 278] on icon "I like this recipe" at bounding box center [337, 275] width 10 height 10
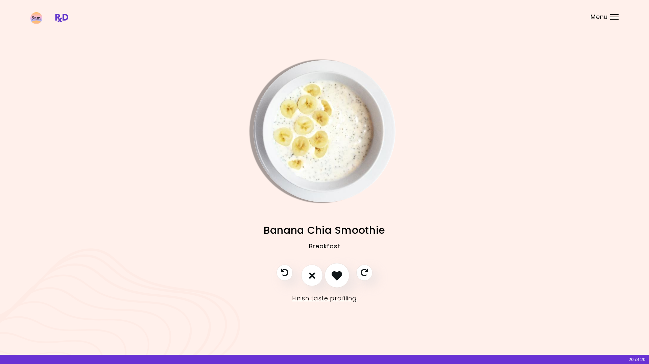
click at [337, 278] on icon "I like this recipe" at bounding box center [337, 275] width 10 height 10
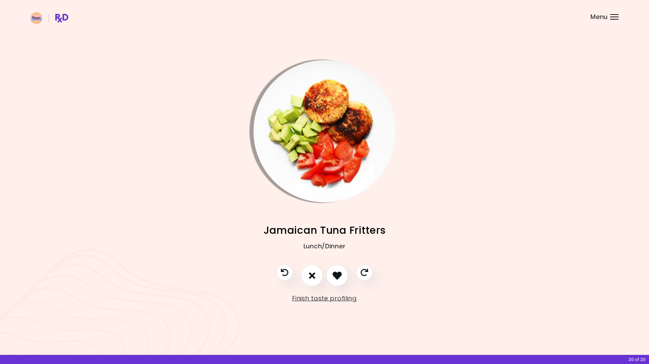
drag, startPoint x: 337, startPoint y: 278, endPoint x: 356, endPoint y: 277, distance: 19.0
click at [356, 277] on div at bounding box center [325, 278] width 110 height 28
click at [362, 274] on icon "Skip" at bounding box center [364, 273] width 8 height 8
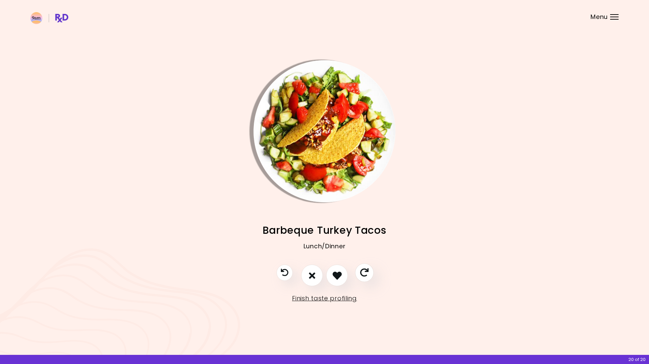
click at [362, 274] on icon "Skip" at bounding box center [364, 273] width 8 height 8
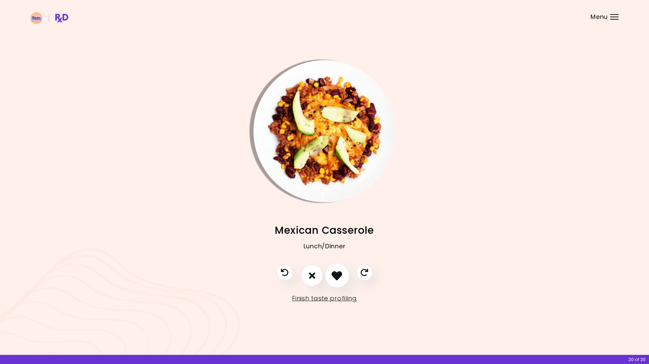
click at [333, 281] on button "I like this recipe" at bounding box center [337, 275] width 25 height 25
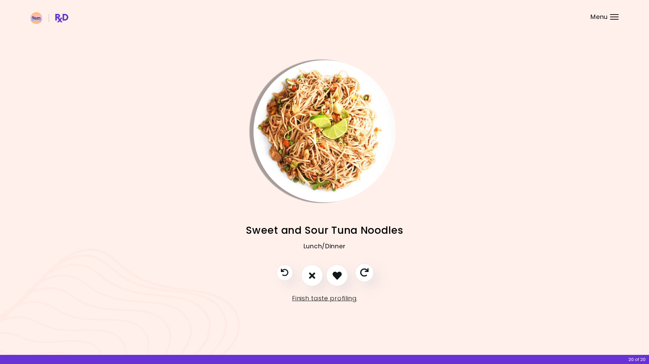
click at [359, 274] on button "Skip" at bounding box center [364, 272] width 19 height 19
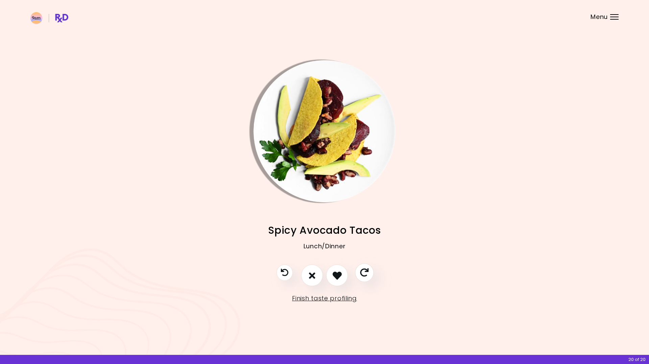
click at [366, 274] on icon "Skip" at bounding box center [364, 273] width 8 height 8
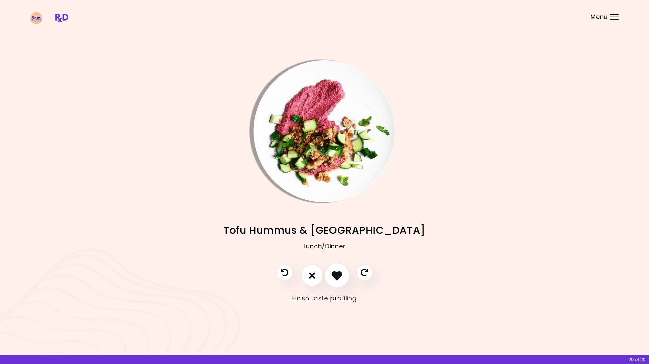
click at [336, 277] on icon "I like this recipe" at bounding box center [337, 275] width 10 height 10
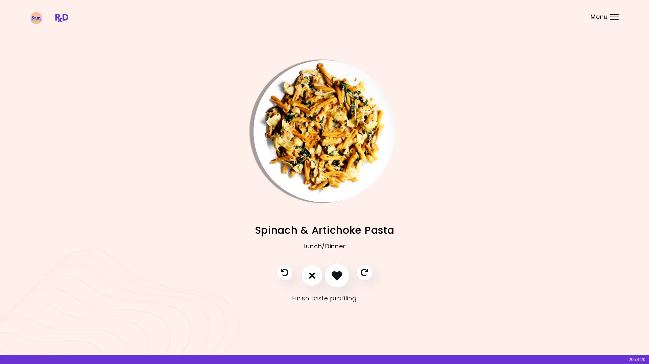
click at [339, 280] on icon "I like this recipe" at bounding box center [337, 275] width 10 height 10
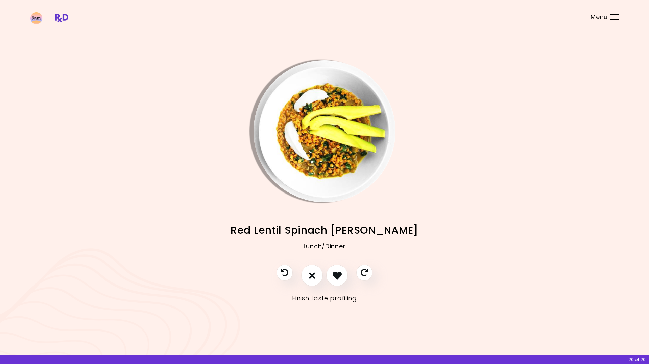
click at [333, 298] on link "Finish taste profiling" at bounding box center [324, 298] width 65 height 11
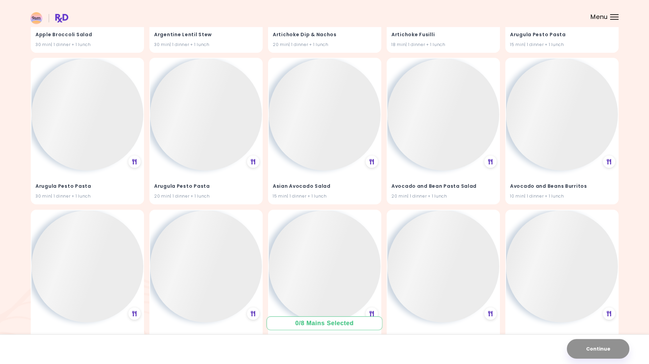
scroll to position [214, 0]
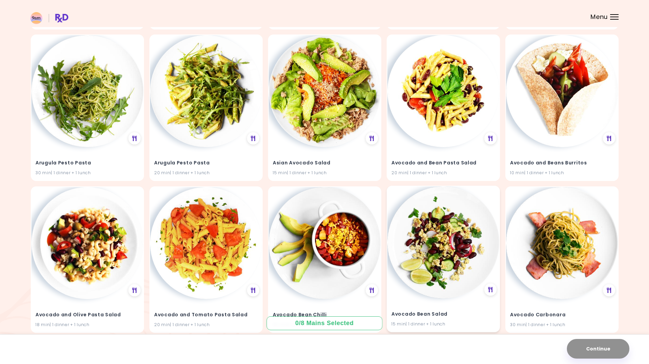
click at [458, 252] on img at bounding box center [444, 242] width 112 height 112
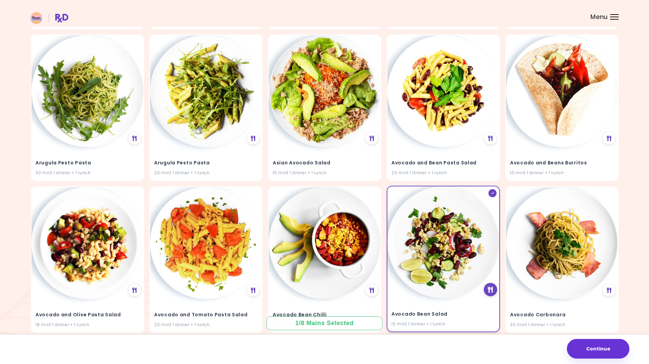
click at [490, 287] on icon at bounding box center [490, 289] width 5 height 6
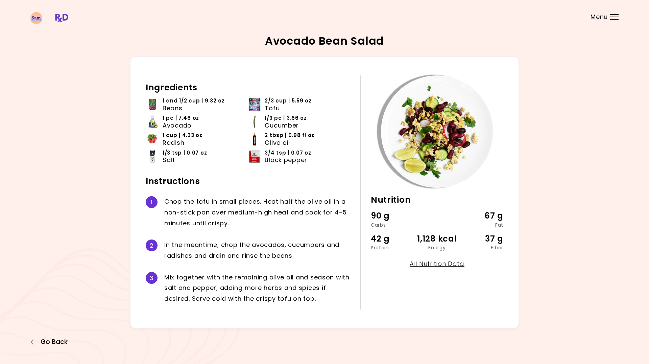
click at [56, 341] on span "Go Back" at bounding box center [54, 341] width 27 height 7
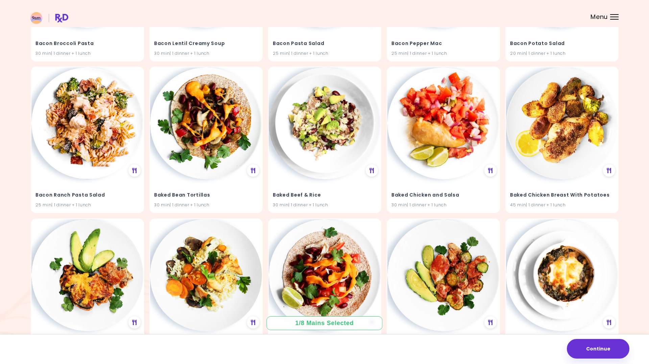
scroll to position [1138, 0]
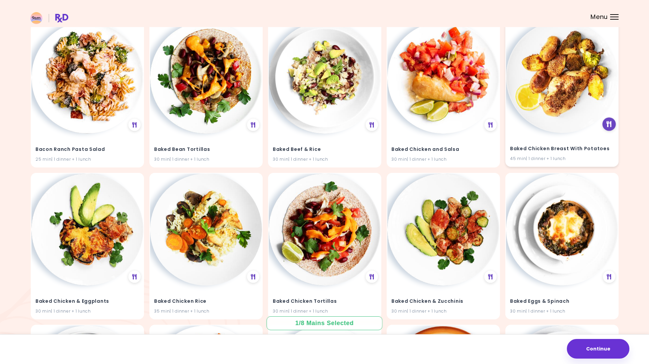
click at [609, 123] on icon at bounding box center [609, 124] width 5 height 6
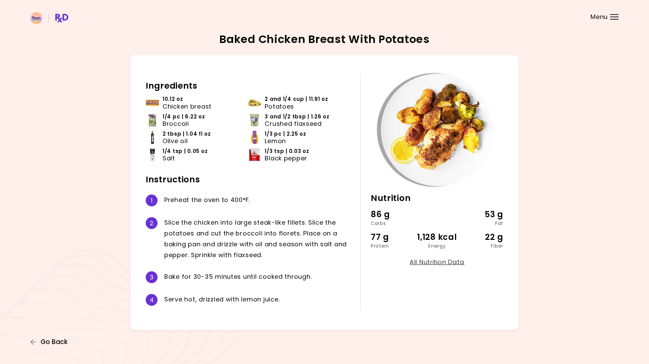
click at [54, 345] on span "Go Back" at bounding box center [54, 341] width 27 height 7
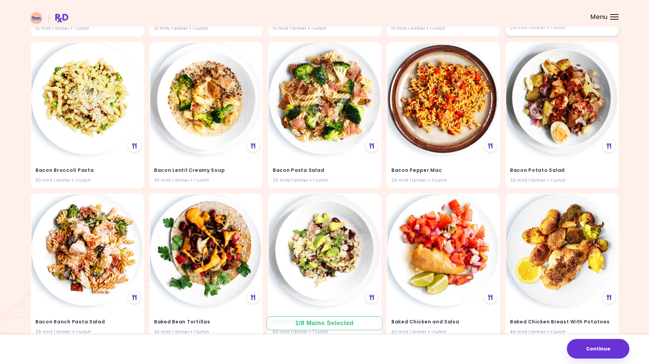
scroll to position [1173, 0]
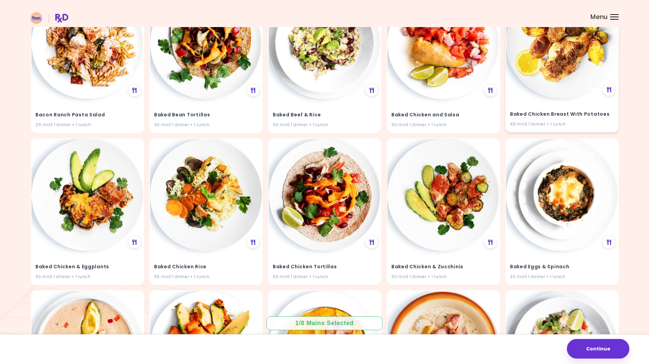
click at [554, 55] on img at bounding box center [562, 42] width 112 height 112
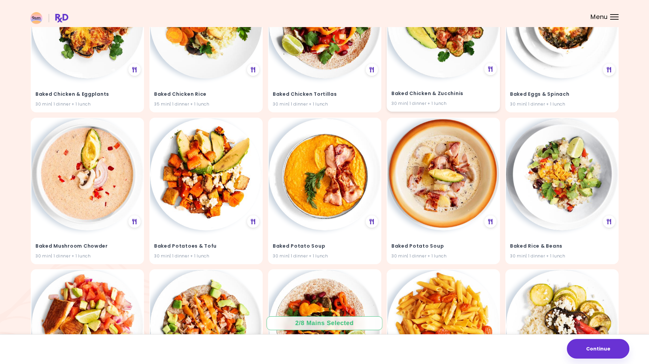
scroll to position [1380, 0]
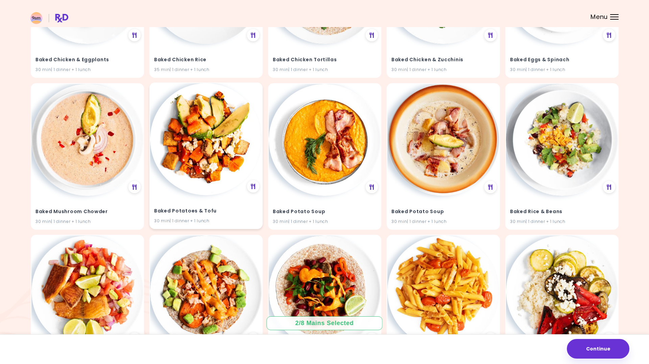
click at [211, 154] on img at bounding box center [206, 139] width 112 height 112
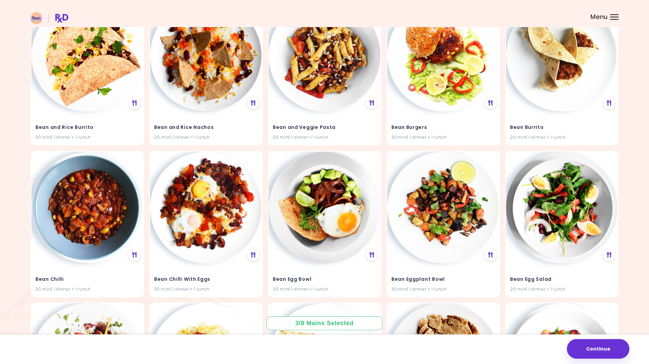
scroll to position [2380, 0]
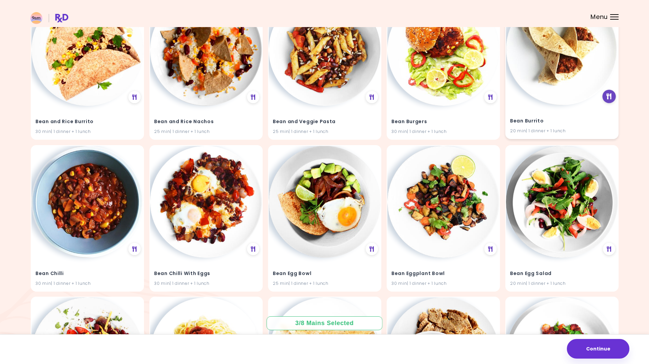
click at [610, 96] on icon at bounding box center [609, 96] width 5 height 6
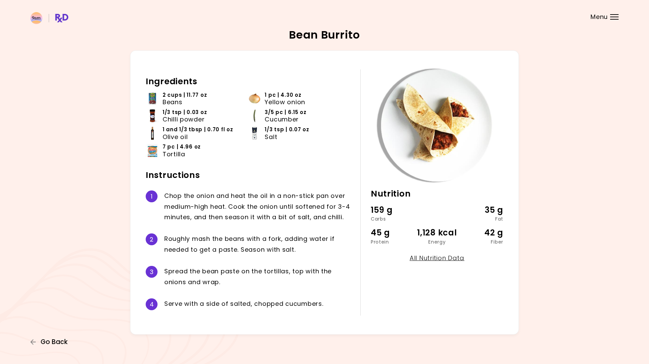
click at [59, 339] on span "Go Back" at bounding box center [54, 341] width 27 height 7
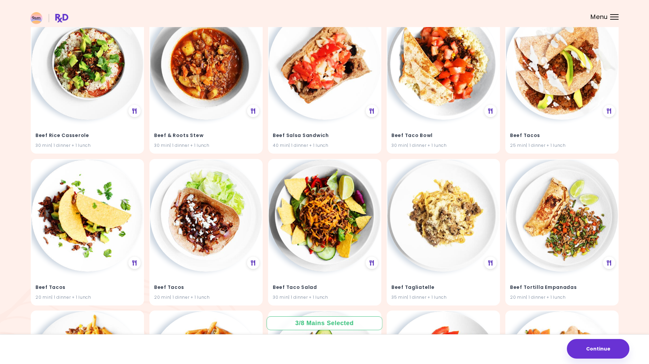
scroll to position [4677, 0]
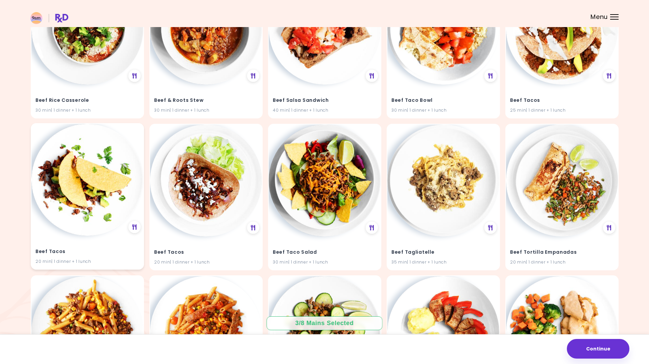
click at [97, 187] on img at bounding box center [87, 180] width 112 height 112
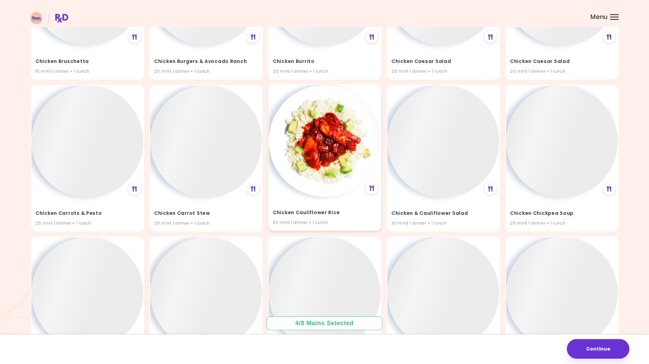
scroll to position [8305, 0]
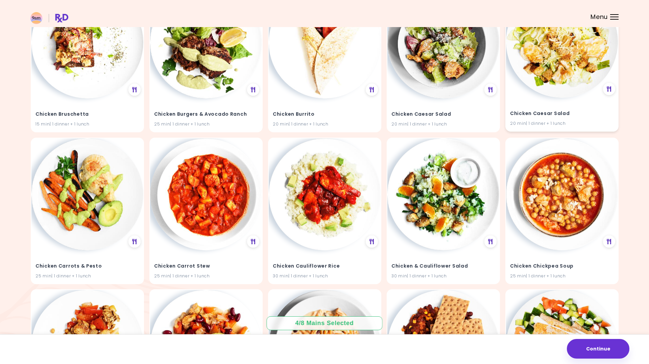
click at [539, 81] on img at bounding box center [562, 42] width 112 height 112
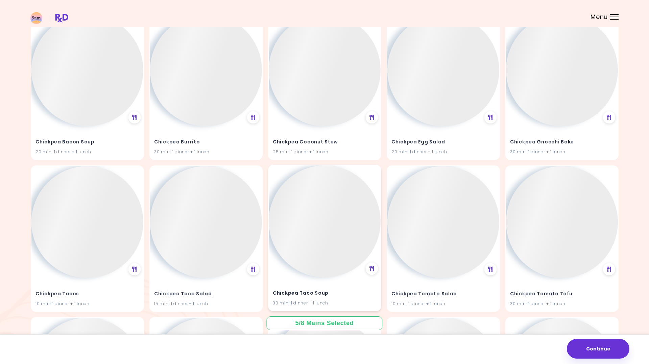
scroll to position [12105, 0]
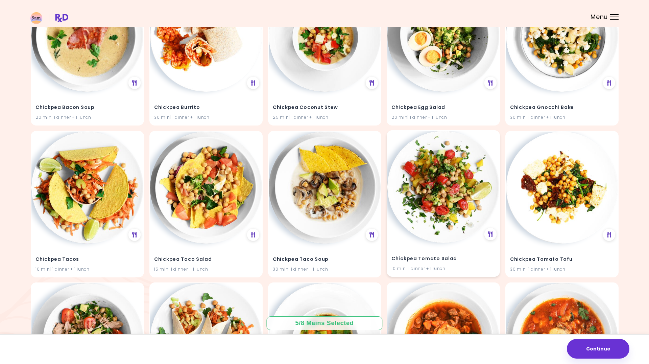
click at [419, 217] on img at bounding box center [444, 187] width 112 height 112
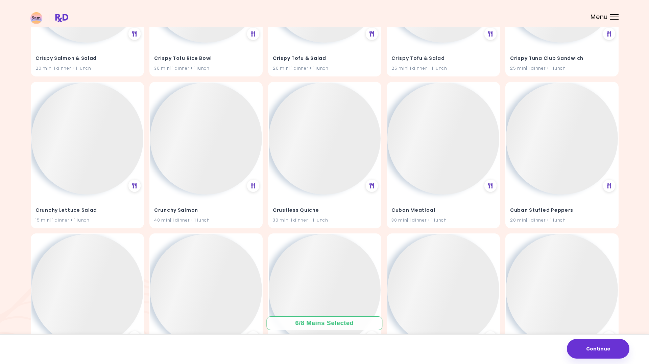
scroll to position [15093, 0]
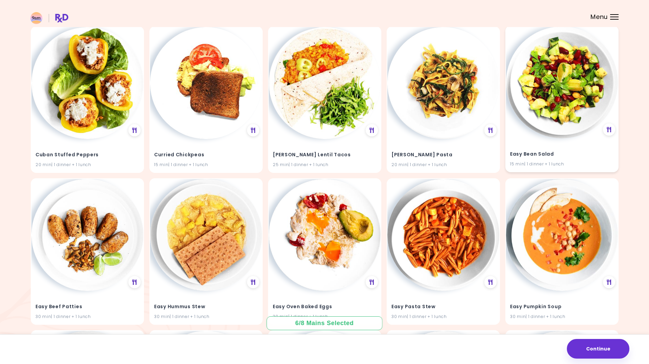
click at [543, 88] on img at bounding box center [562, 82] width 112 height 112
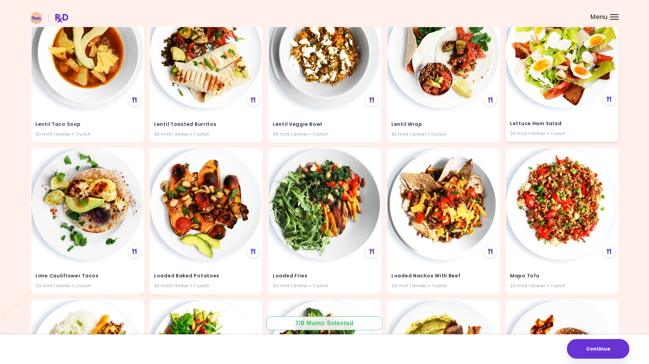
scroll to position [20410, 0]
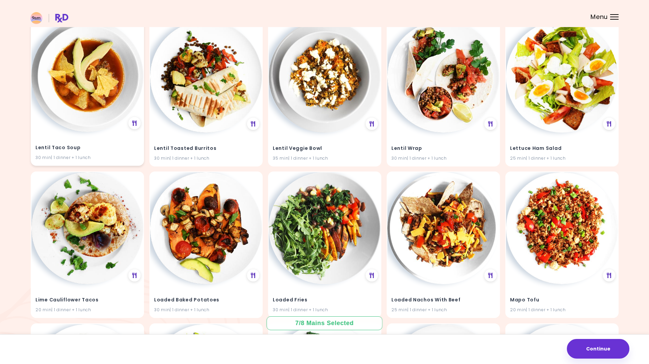
click at [68, 94] on img at bounding box center [87, 76] width 112 height 112
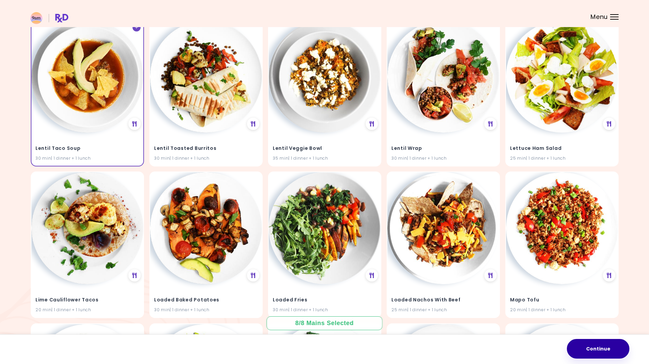
click at [605, 345] on button "Continue" at bounding box center [598, 349] width 63 height 20
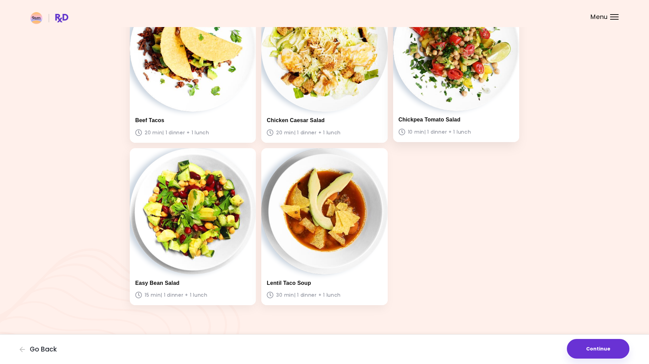
scroll to position [244, 0]
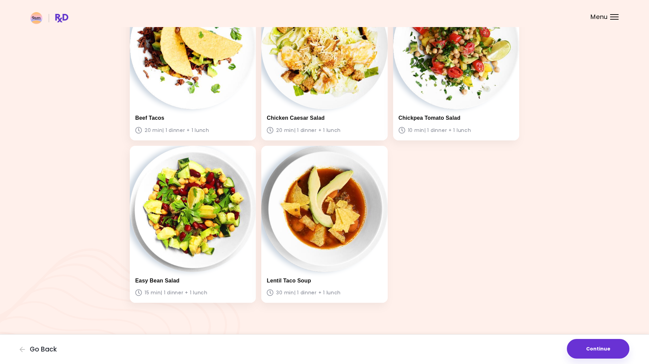
click at [53, 354] on div "Go Back Continue" at bounding box center [324, 349] width 649 height 30
click at [47, 350] on span "Go Back" at bounding box center [43, 349] width 27 height 7
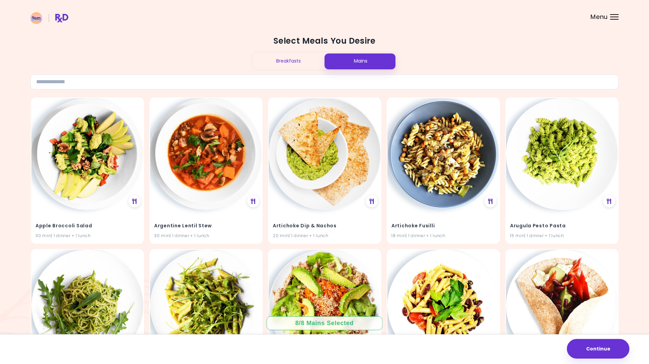
click at [267, 68] on div "Breakfasts" at bounding box center [288, 61] width 72 height 18
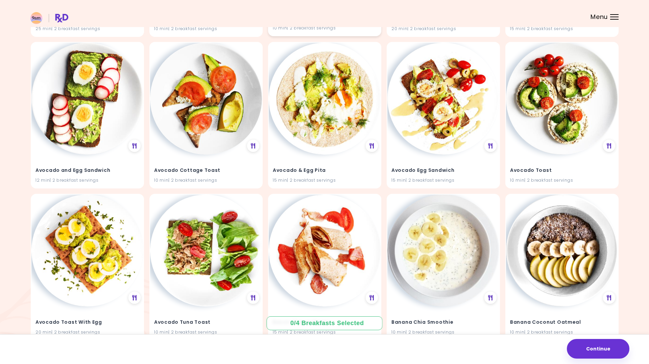
scroll to position [345, 0]
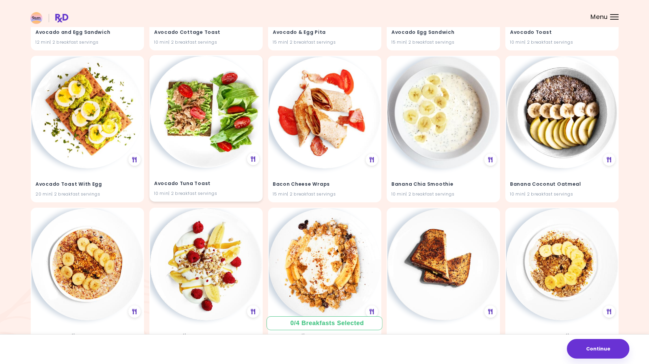
click at [177, 139] on img at bounding box center [206, 112] width 112 height 112
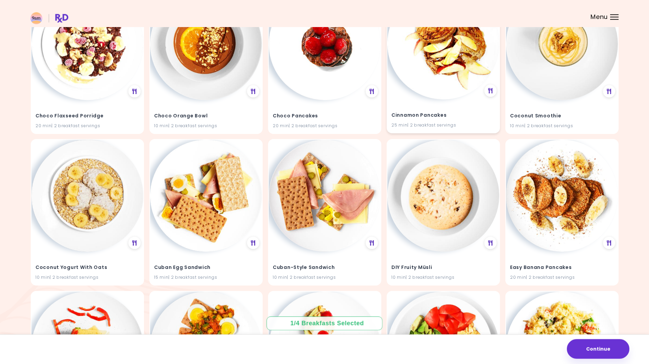
scroll to position [1483, 0]
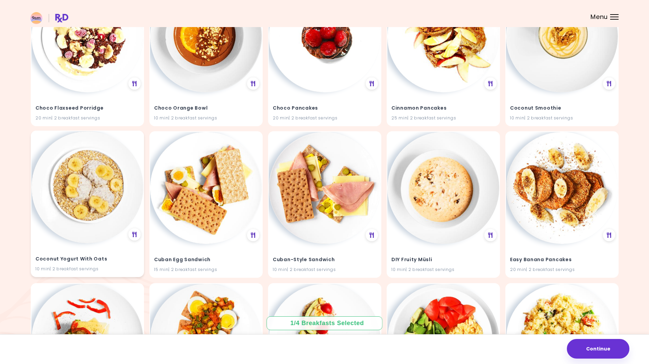
click at [115, 212] on img at bounding box center [87, 187] width 112 height 112
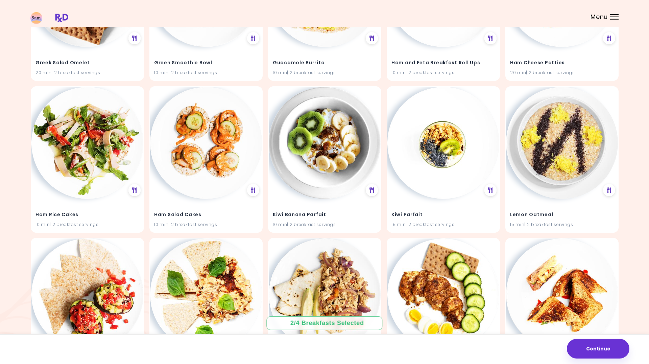
scroll to position [2449, 0]
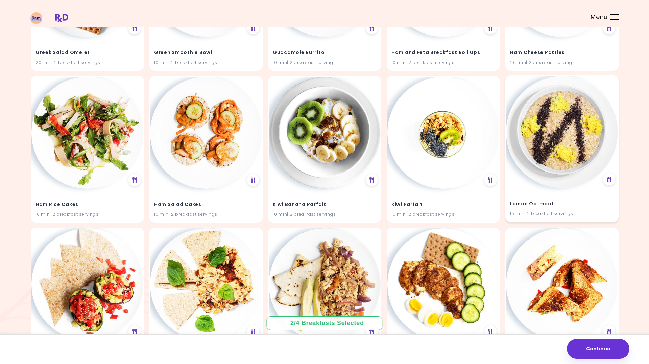
click at [581, 146] on img at bounding box center [562, 132] width 112 height 112
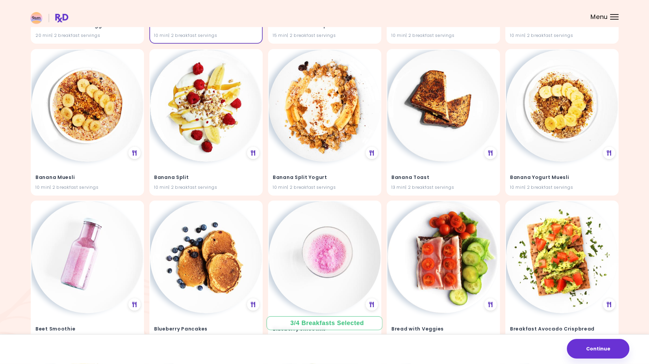
scroll to position [400, 0]
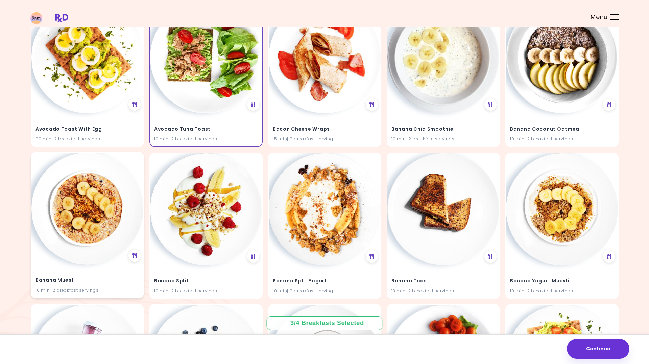
click at [105, 215] on img at bounding box center [87, 209] width 112 height 112
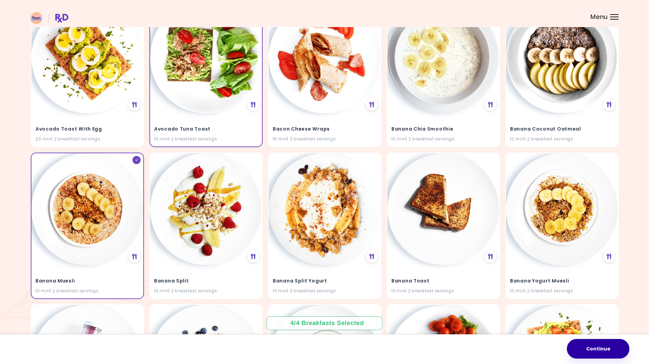
click at [604, 349] on button "Continue" at bounding box center [598, 349] width 63 height 20
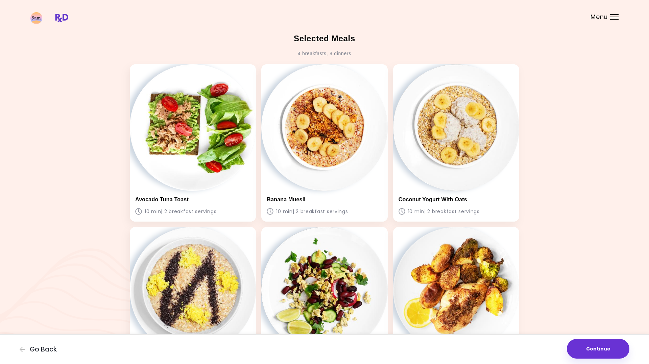
click at [604, 349] on button "Continue" at bounding box center [598, 349] width 63 height 20
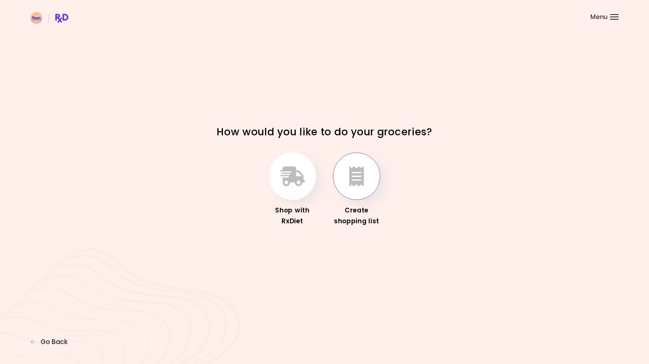
click at [353, 177] on icon "button" at bounding box center [356, 176] width 15 height 20
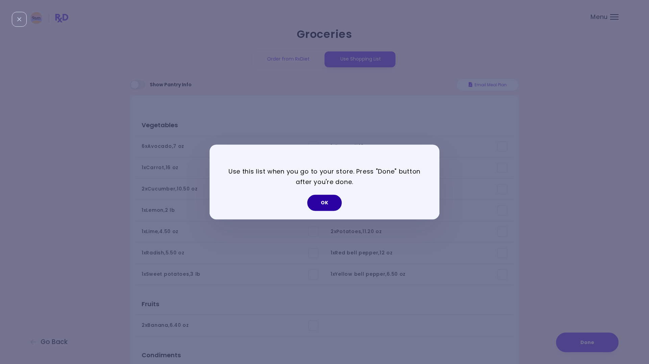
click at [334, 208] on button "OK" at bounding box center [324, 203] width 34 height 16
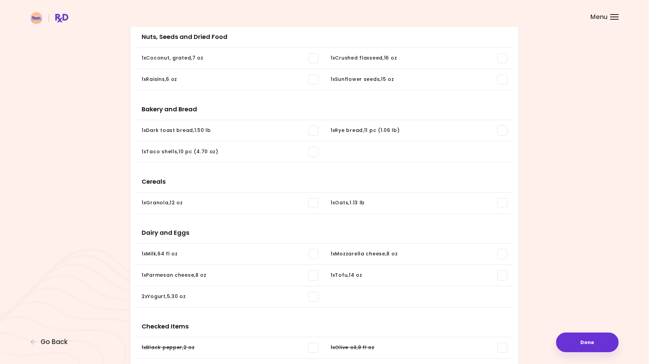
scroll to position [647, 0]
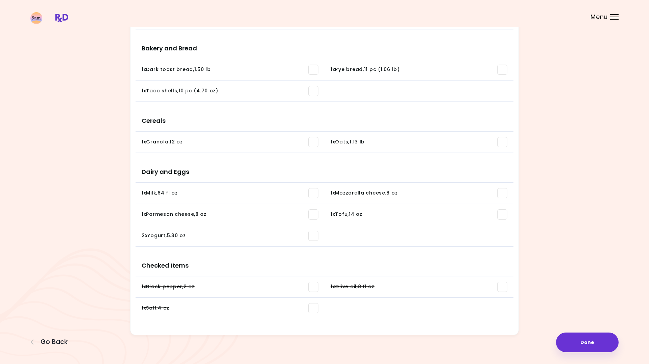
click at [317, 215] on span at bounding box center [313, 214] width 10 height 10
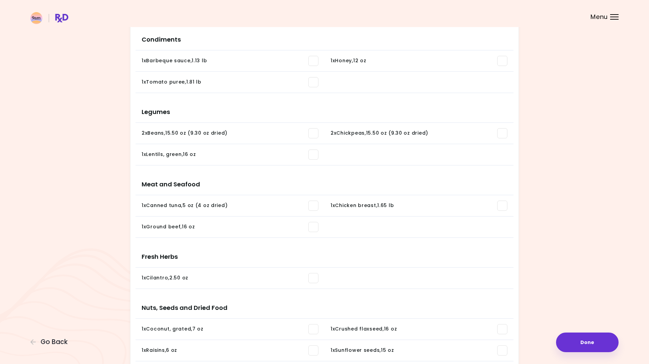
scroll to position [281, 0]
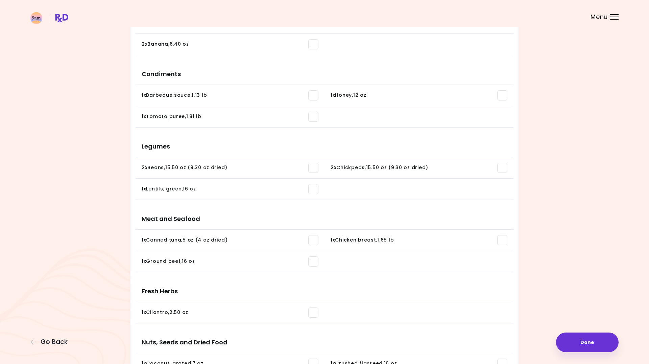
click at [314, 241] on span at bounding box center [313, 240] width 10 height 10
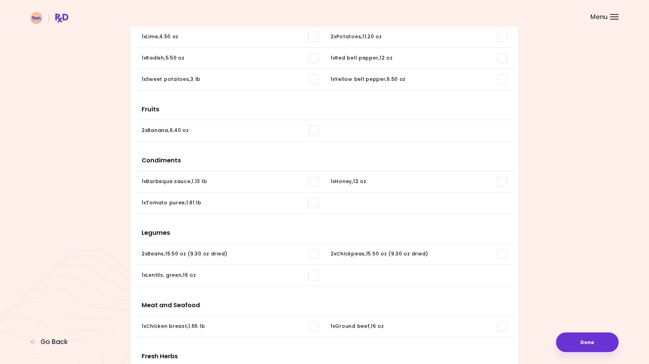
scroll to position [178, 0]
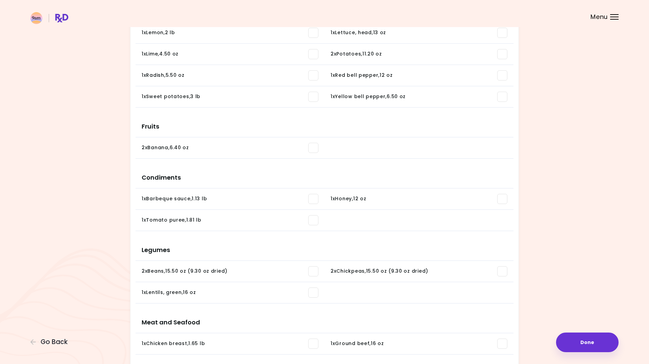
click at [502, 204] on span at bounding box center [502, 199] width 10 height 10
click at [312, 200] on span at bounding box center [313, 199] width 10 height 10
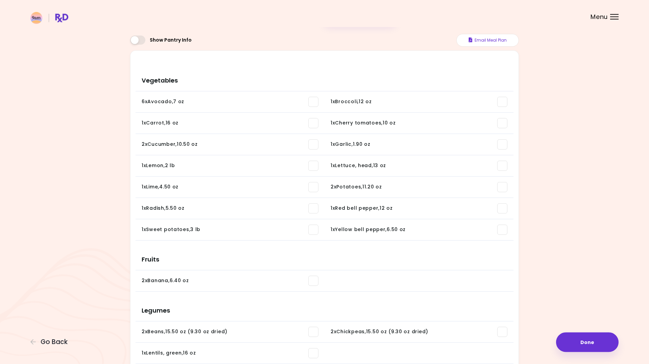
scroll to position [40, 0]
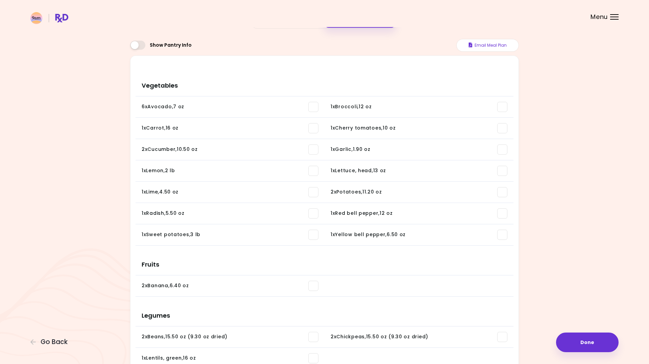
click at [503, 213] on span at bounding box center [502, 213] width 10 height 10
click at [314, 153] on span at bounding box center [313, 149] width 10 height 10
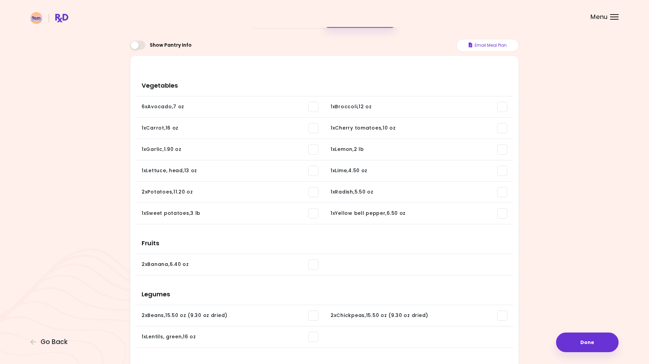
click at [500, 213] on span at bounding box center [502, 213] width 10 height 10
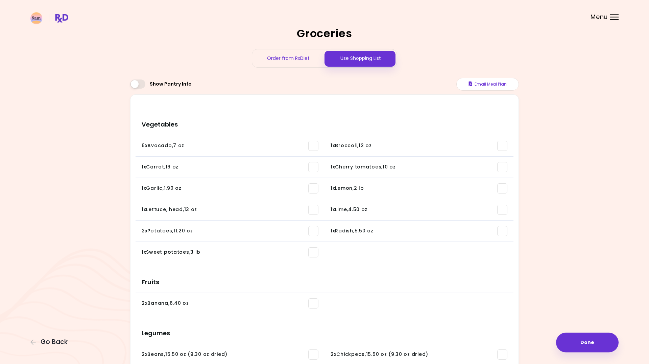
scroll to position [0, 0]
click at [274, 67] on div "Order from RxDiet" at bounding box center [288, 59] width 72 height 18
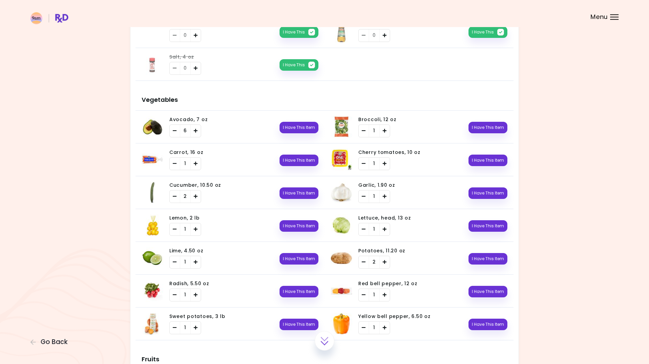
scroll to position [138, 0]
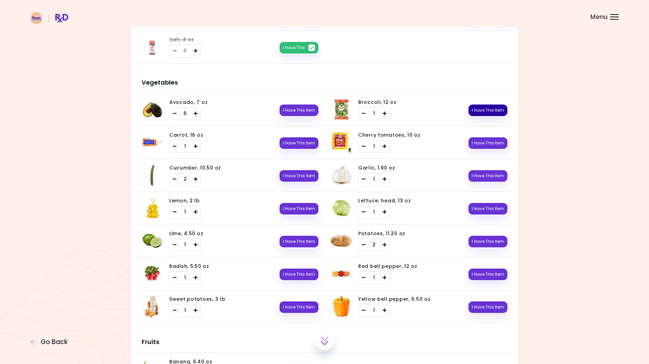
click at [491, 109] on button "I Have This Item" at bounding box center [488, 110] width 39 height 11
click at [303, 241] on button "I Have This Item" at bounding box center [299, 241] width 39 height 11
click at [304, 206] on button "I Have This Item" at bounding box center [299, 208] width 39 height 11
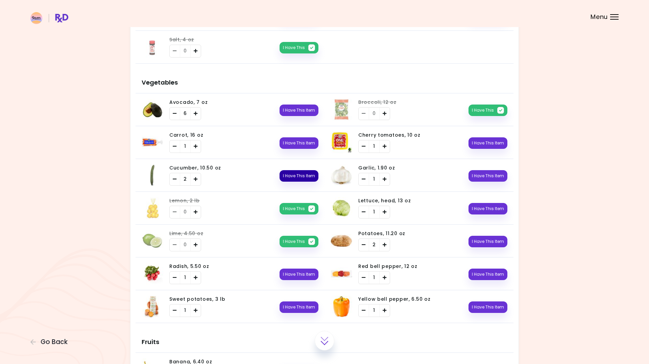
click at [300, 173] on button "I Have This Item" at bounding box center [299, 175] width 39 height 11
click at [293, 308] on button "I Have This Item" at bounding box center [299, 306] width 39 height 11
click at [492, 245] on button "I Have This Item" at bounding box center [488, 241] width 39 height 11
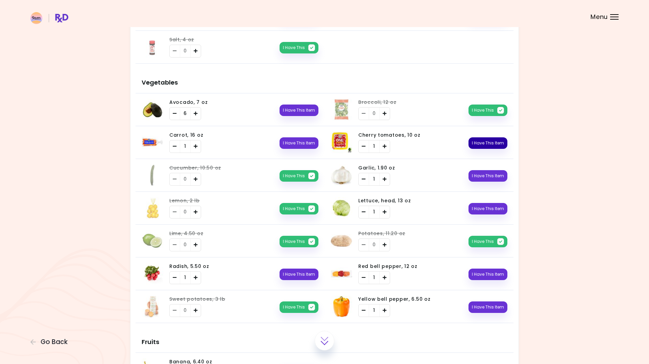
click at [502, 145] on button "I Have This Item" at bounding box center [488, 142] width 39 height 11
click at [293, 272] on button "I Have This Item" at bounding box center [299, 274] width 39 height 11
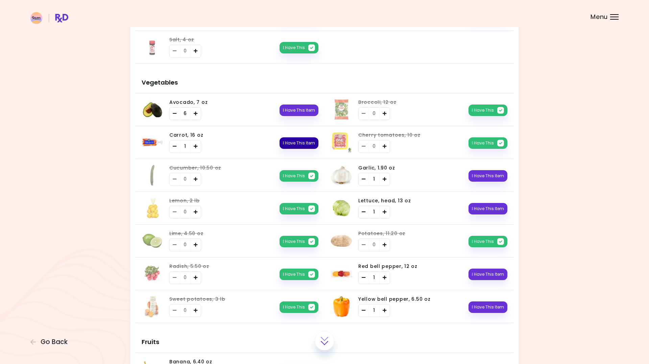
click at [293, 141] on button "I Have This Item" at bounding box center [299, 142] width 39 height 11
click at [487, 278] on button "I Have This Item" at bounding box center [488, 274] width 39 height 11
click at [483, 308] on button "I Have This Item" at bounding box center [488, 306] width 39 height 11
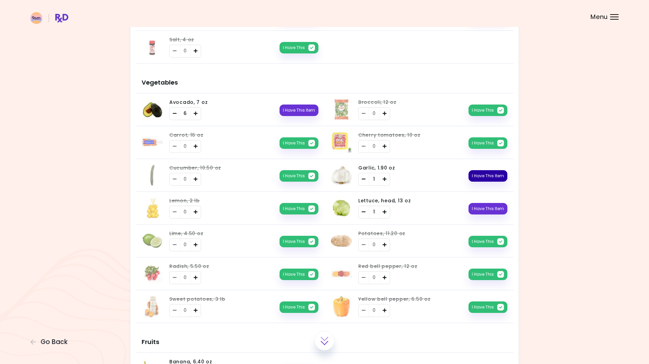
click at [487, 175] on button "I Have This Item" at bounding box center [488, 175] width 39 height 11
click at [489, 209] on button "I Have This Item" at bounding box center [488, 208] width 39 height 11
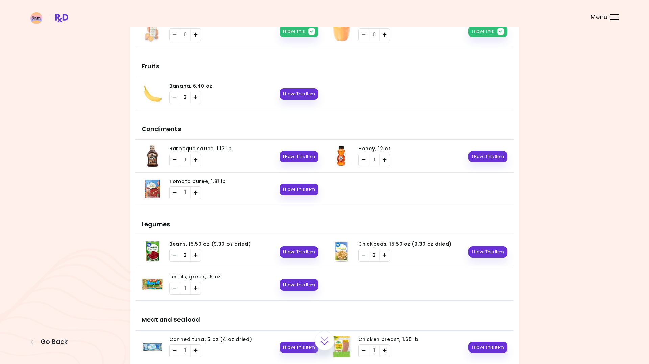
scroll to position [414, 0]
click at [484, 158] on button "I Have This Item" at bounding box center [488, 155] width 39 height 11
click at [285, 157] on button "I Have This Item" at bounding box center [299, 155] width 39 height 11
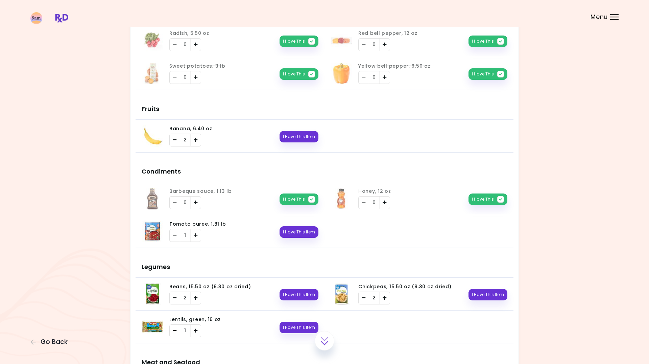
scroll to position [345, 0]
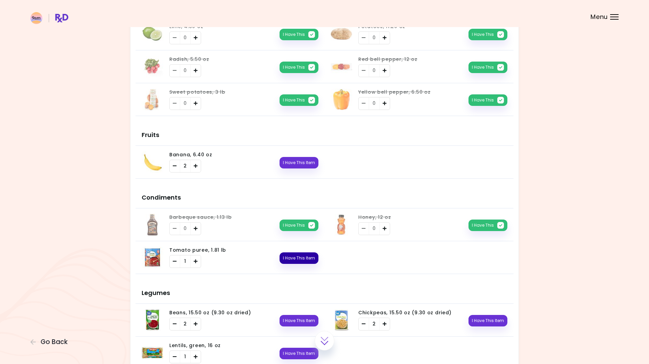
click at [298, 258] on button "I Have This Item" at bounding box center [299, 257] width 39 height 11
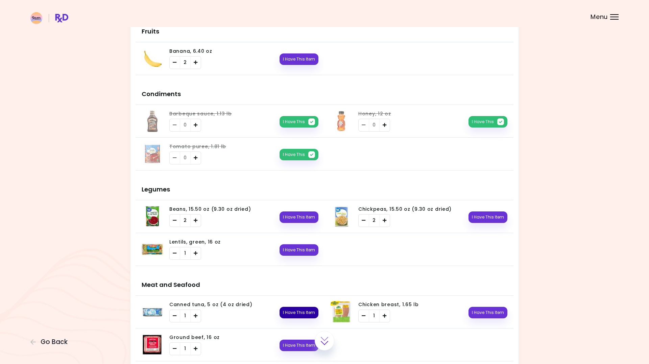
click at [292, 311] on button "I Have This Item" at bounding box center [299, 312] width 39 height 11
click at [490, 218] on button "I Have This Item" at bounding box center [488, 216] width 39 height 11
click at [292, 222] on button "I Have This Item" at bounding box center [299, 216] width 39 height 11
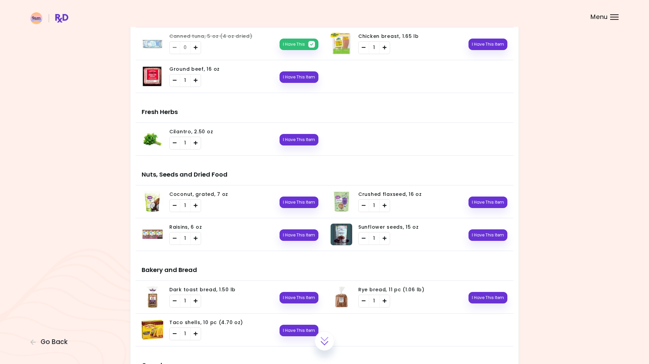
scroll to position [724, 0]
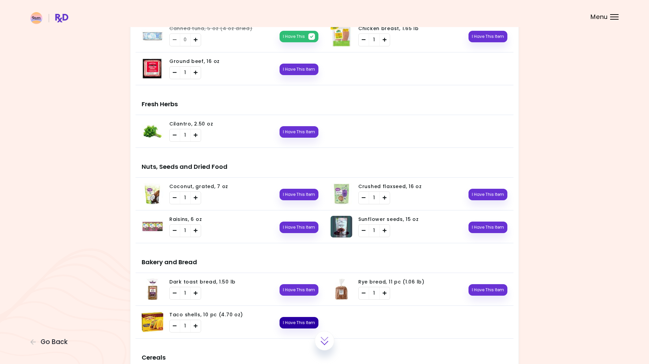
click at [293, 323] on button "I Have This Item" at bounding box center [299, 322] width 39 height 11
click at [293, 289] on button "I Have This Item" at bounding box center [299, 289] width 39 height 11
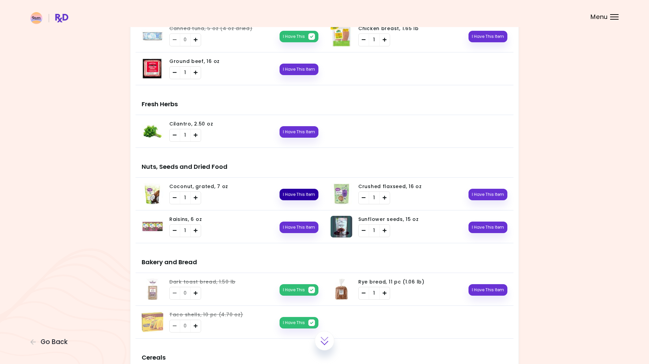
click at [282, 191] on button "I Have This Item" at bounding box center [299, 194] width 39 height 11
click at [487, 188] on div "I Have This Item" at bounding box center [494, 193] width 27 height 13
click at [484, 191] on button "I Have This Item" at bounding box center [488, 194] width 39 height 11
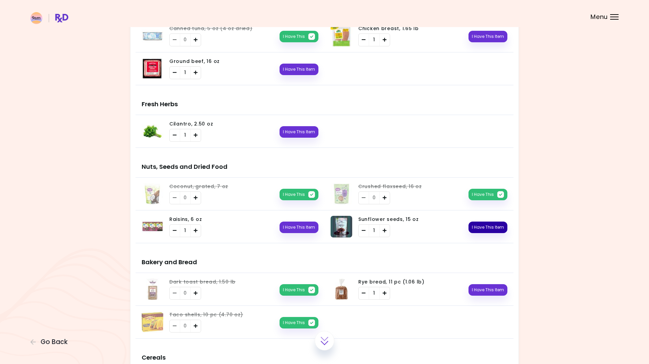
click at [474, 227] on button "I Have This Item" at bounding box center [488, 227] width 39 height 11
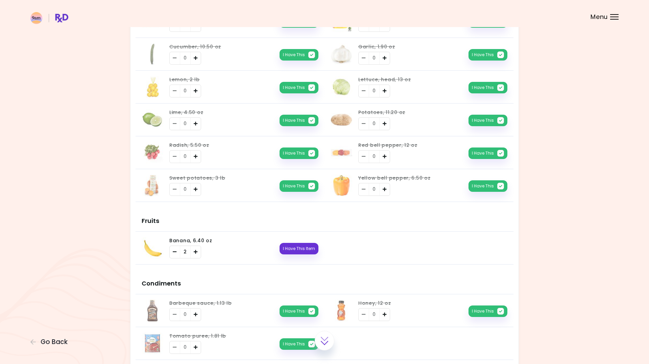
scroll to position [172, 0]
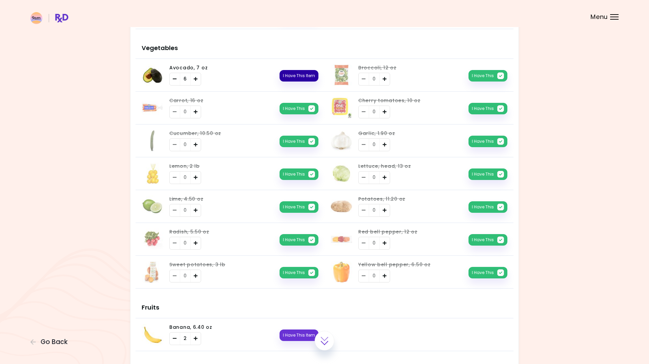
click at [309, 76] on button "I Have This Item" at bounding box center [299, 75] width 39 height 11
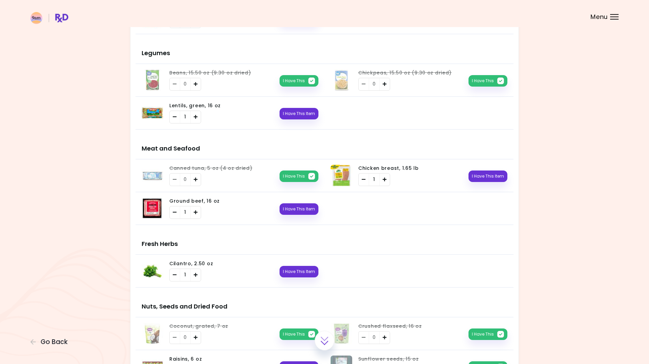
scroll to position [586, 0]
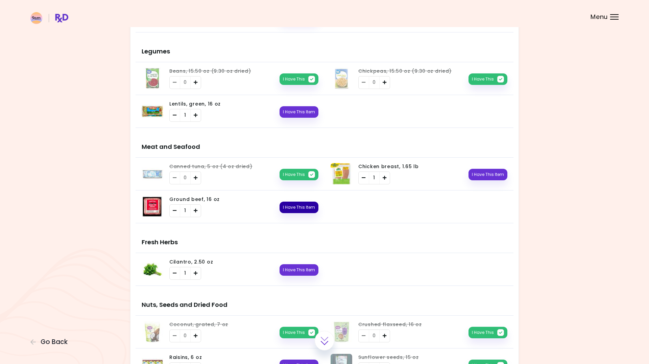
click at [305, 207] on button "I Have This Item" at bounding box center [299, 207] width 39 height 11
click at [495, 175] on button "I Have This Item" at bounding box center [488, 174] width 39 height 11
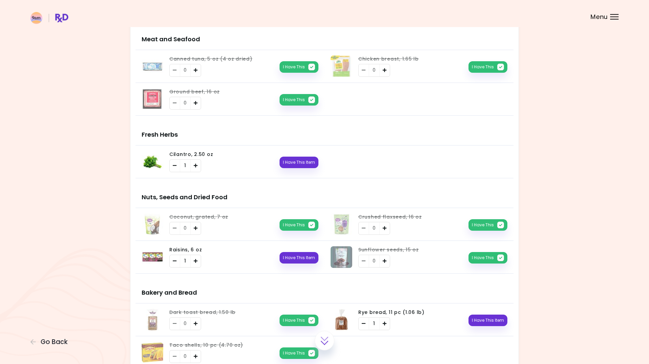
scroll to position [690, 0]
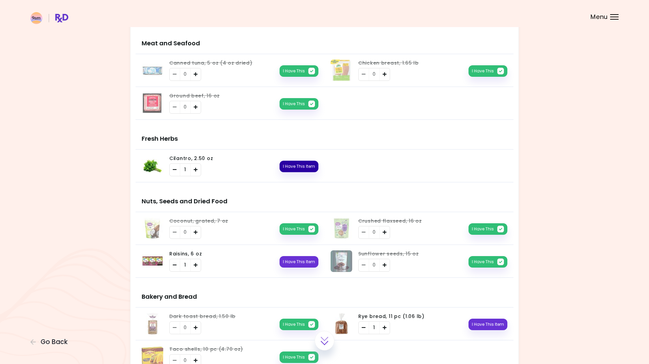
click at [302, 162] on button "I Have This Item" at bounding box center [299, 166] width 39 height 11
click at [291, 262] on button "I Have This Item" at bounding box center [299, 261] width 39 height 11
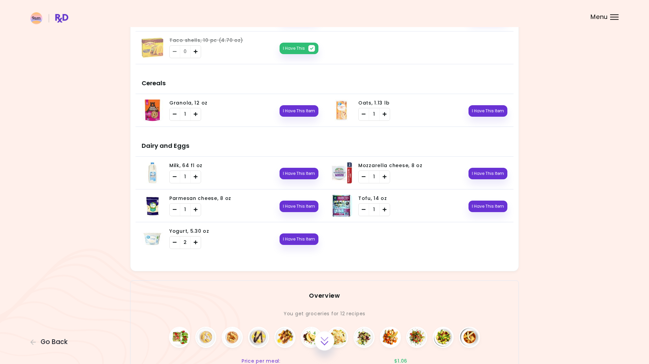
scroll to position [1000, 0]
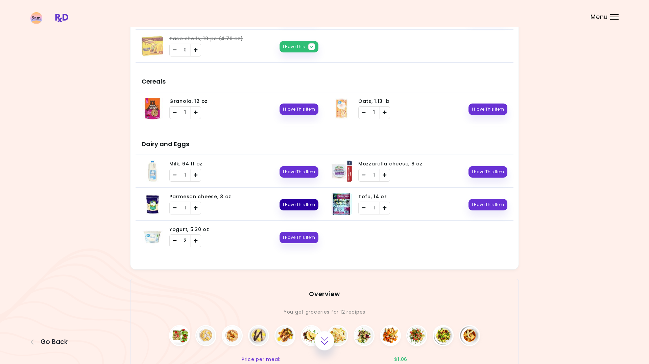
click at [306, 206] on button "I Have This Item" at bounding box center [299, 204] width 39 height 11
click at [158, 236] on img at bounding box center [153, 237] width 22 height 22
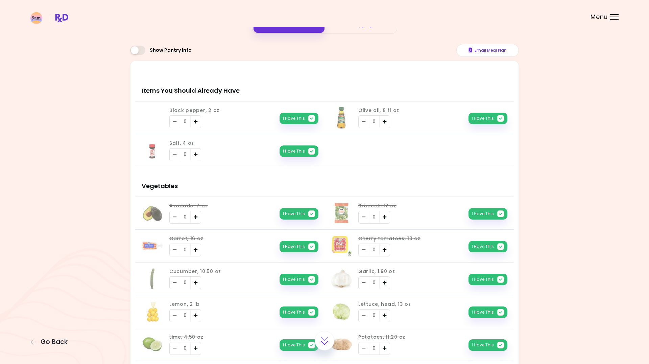
scroll to position [0, 0]
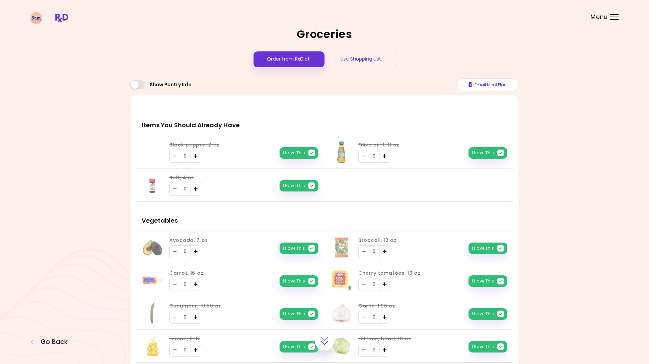
click at [363, 60] on div "Use Shopping List" at bounding box center [361, 59] width 72 height 18
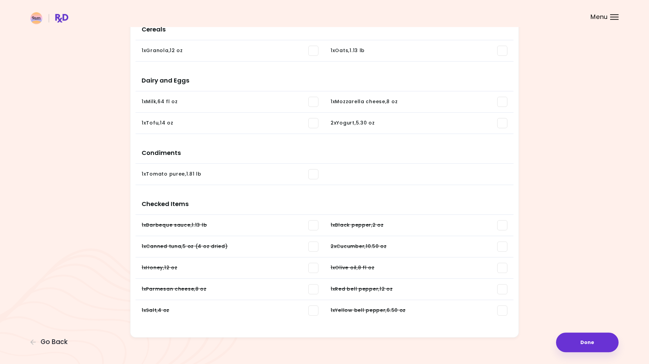
scroll to position [626, 0]
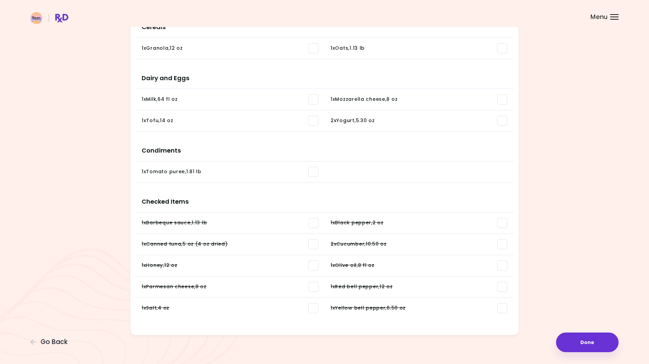
click at [315, 175] on span at bounding box center [313, 172] width 10 height 10
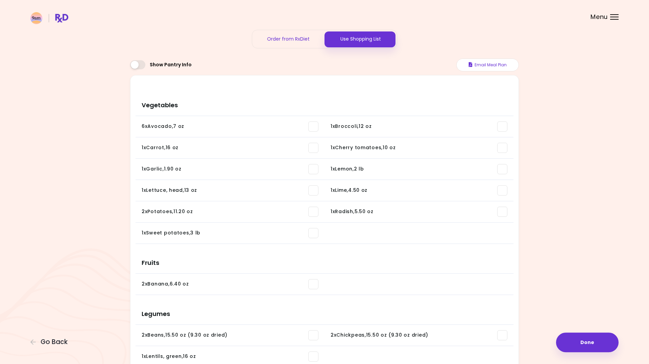
scroll to position [0, 0]
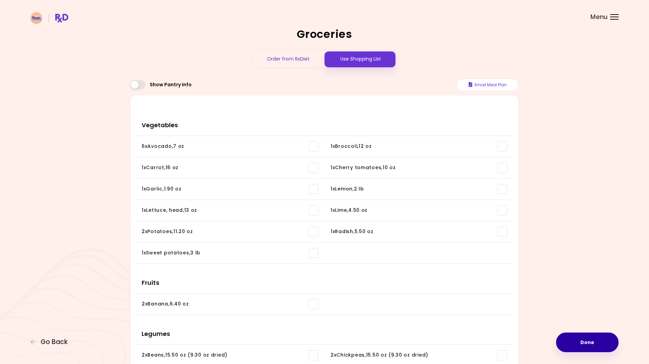
click at [582, 338] on button "Done" at bounding box center [587, 342] width 63 height 20
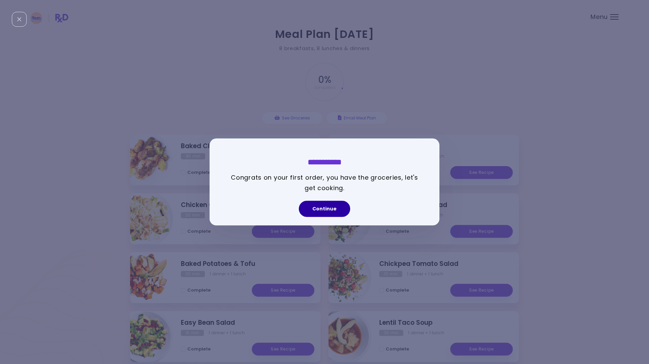
click at [319, 208] on button "Continue" at bounding box center [324, 209] width 51 height 16
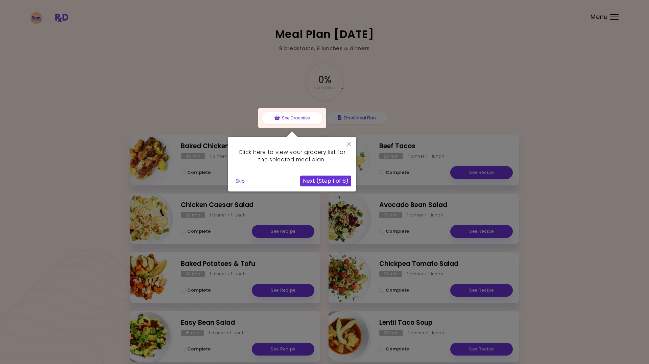
click at [297, 115] on div at bounding box center [292, 118] width 68 height 20
click at [299, 120] on div at bounding box center [292, 118] width 68 height 20
click at [319, 179] on button "Next (Step 1 of 6)" at bounding box center [325, 181] width 51 height 11
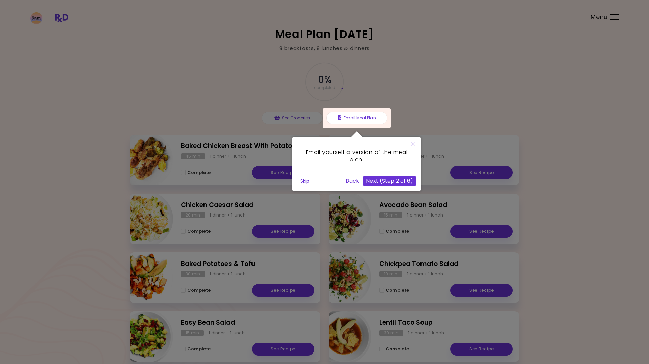
click at [377, 180] on button "Next (Step 2 of 6)" at bounding box center [390, 181] width 52 height 11
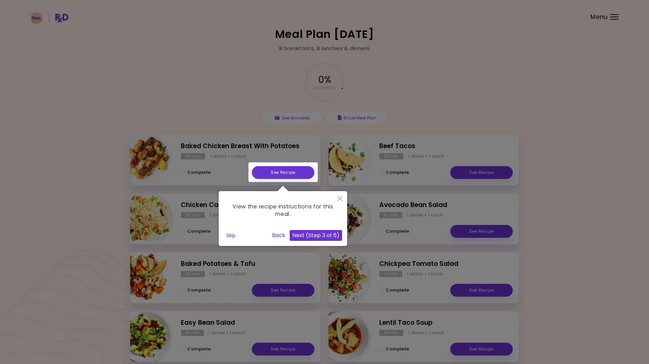
click at [324, 236] on button "Next (Step 3 of 6)" at bounding box center [316, 235] width 52 height 11
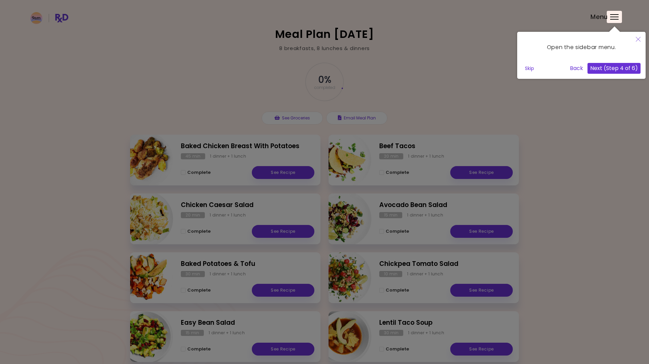
click at [598, 113] on div at bounding box center [324, 258] width 649 height 516
click at [640, 35] on button "Close" at bounding box center [638, 40] width 15 height 16
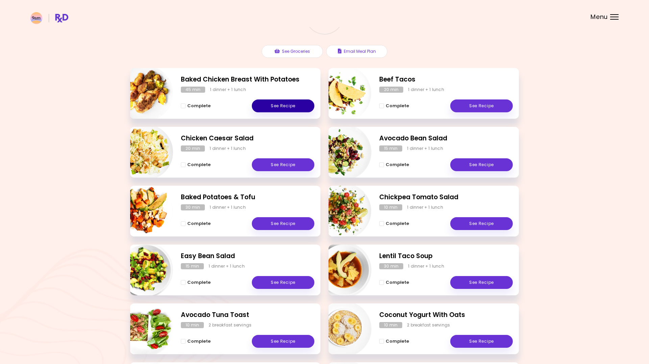
scroll to position [69, 0]
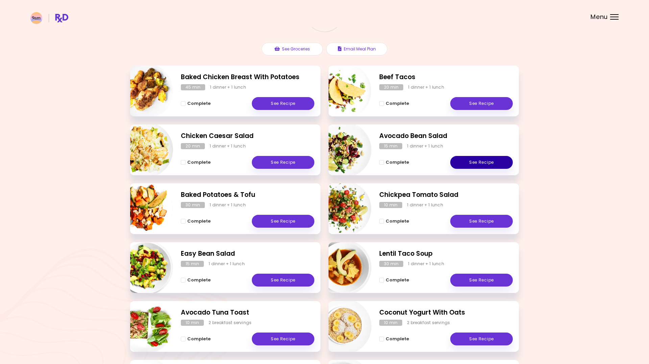
click at [478, 159] on link "See Recipe" at bounding box center [481, 162] width 63 height 13
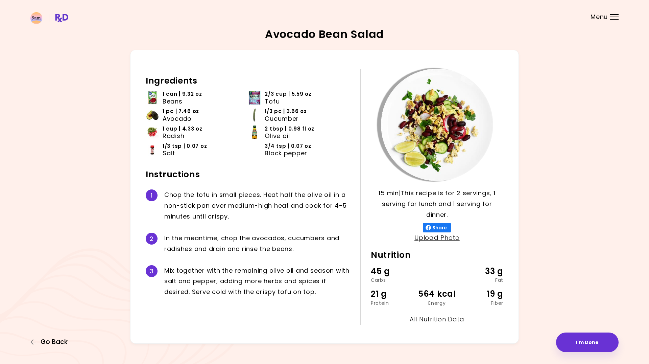
click at [55, 342] on span "Go Back" at bounding box center [54, 341] width 27 height 7
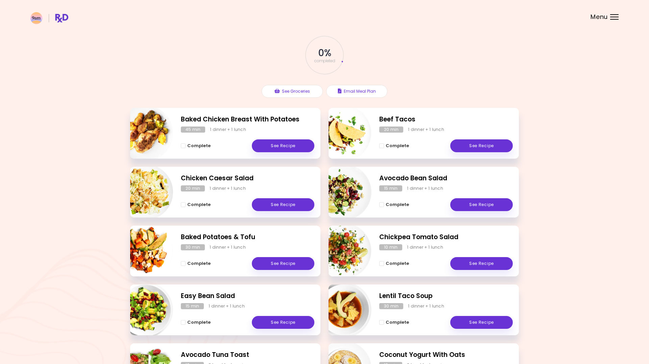
scroll to position [34, 0]
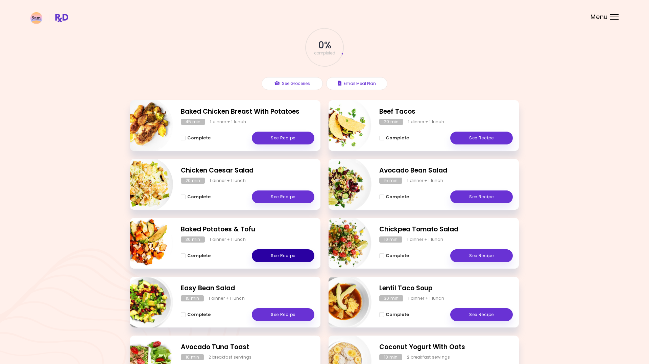
click at [284, 254] on link "See Recipe" at bounding box center [283, 255] width 63 height 13
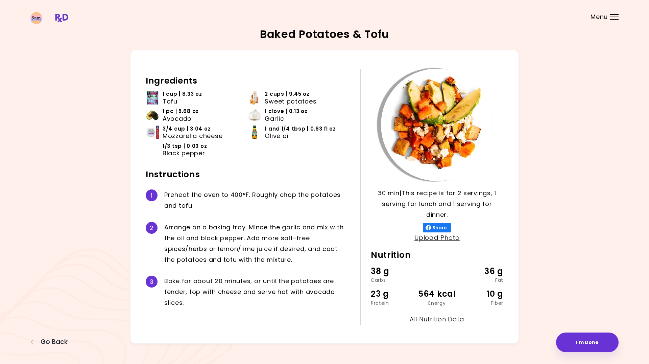
click at [149, 100] on img at bounding box center [153, 98] width 14 height 14
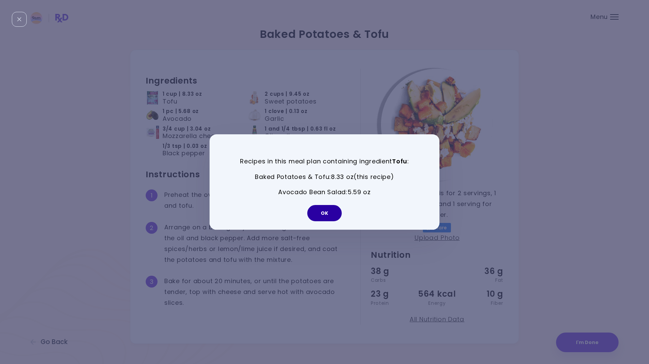
click at [323, 214] on button "OK" at bounding box center [324, 213] width 34 height 16
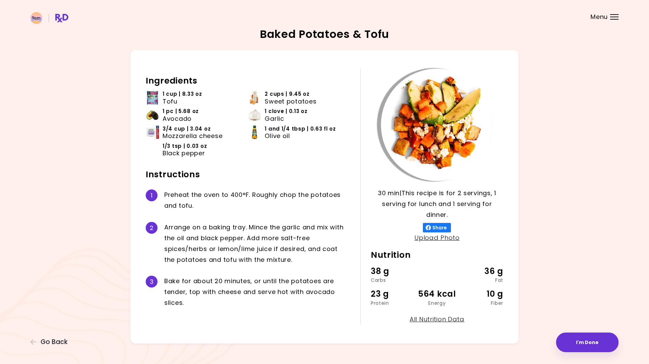
scroll to position [8, 0]
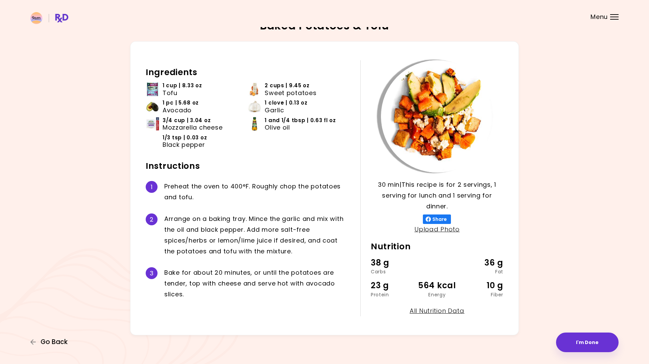
click at [43, 341] on span "Go Back" at bounding box center [54, 341] width 27 height 7
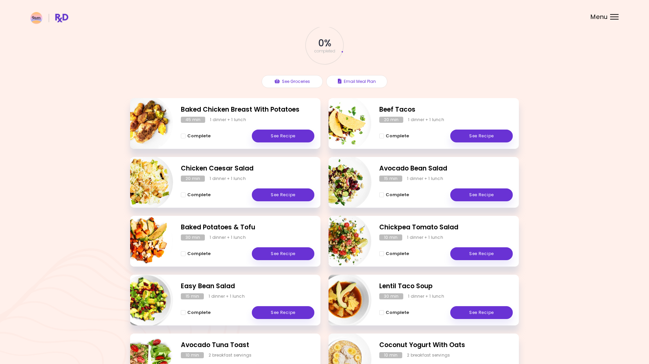
scroll to position [34, 0]
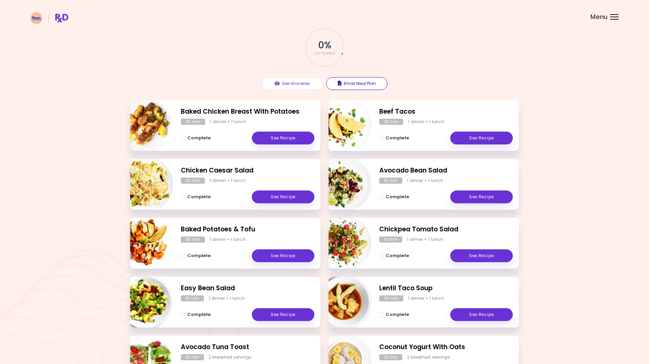
click at [355, 87] on button "Email Meal Plan" at bounding box center [356, 83] width 61 height 13
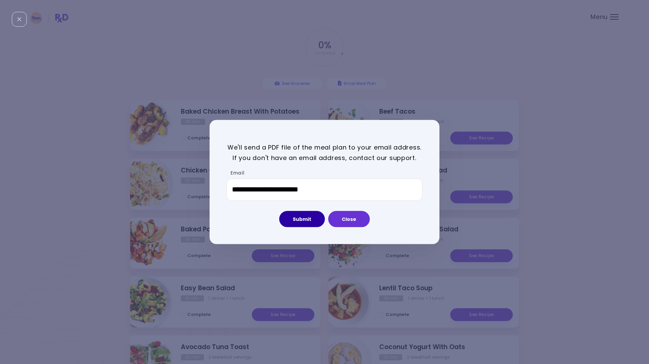
click at [300, 221] on button "Submit" at bounding box center [302, 219] width 46 height 16
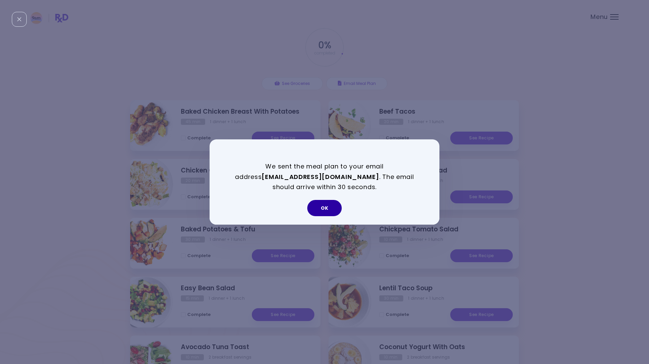
click at [320, 211] on button "OK" at bounding box center [324, 208] width 34 height 16
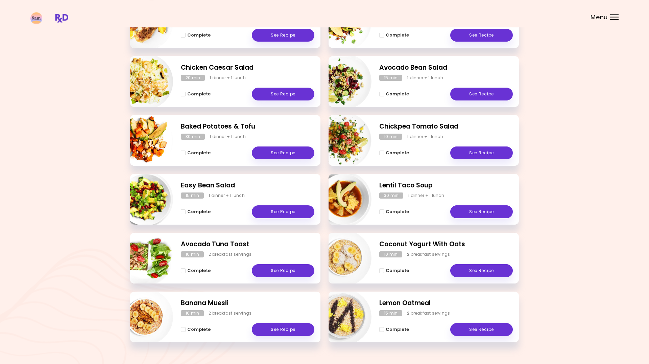
scroll to position [153, 0]
